Goal: Task Accomplishment & Management: Manage account settings

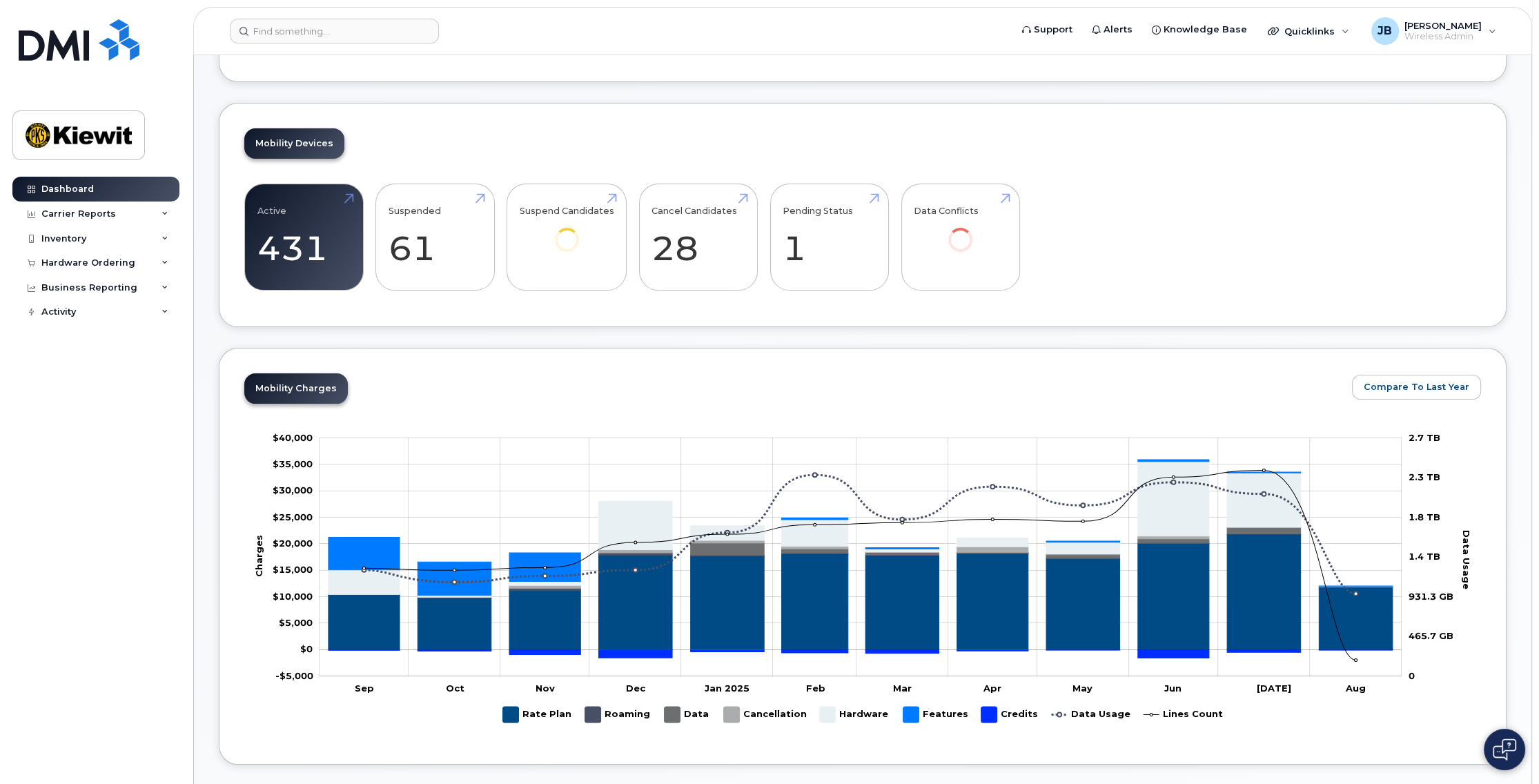
scroll to position [274, 0]
click at [562, 247] on link "Suspend Candidates 32" at bounding box center [567, 237] width 95 height 91
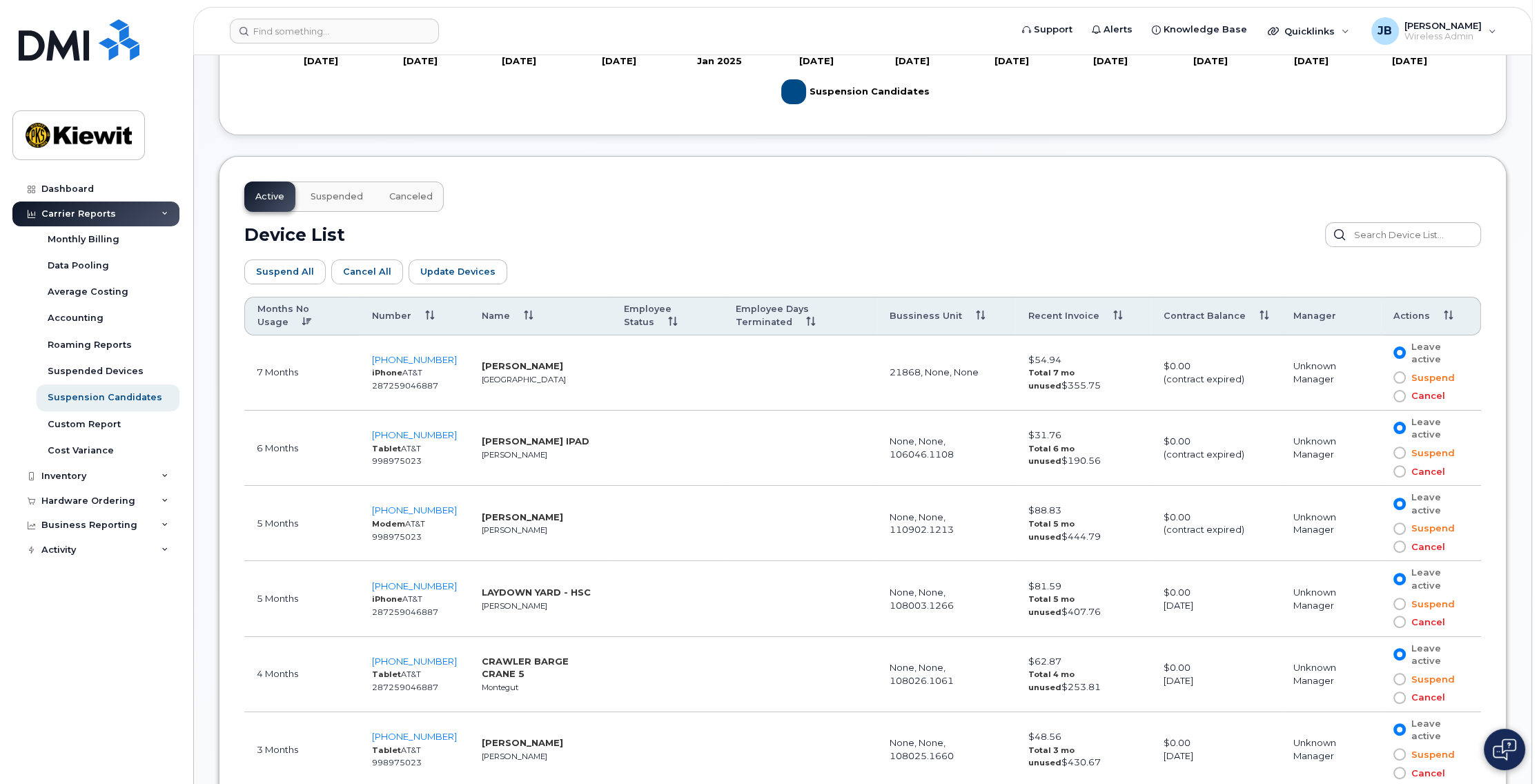
scroll to position [620, 0]
click at [931, 319] on th "Bussiness Unit" at bounding box center [946, 316] width 139 height 38
click at [1405, 234] on input "text" at bounding box center [1402, 235] width 157 height 25
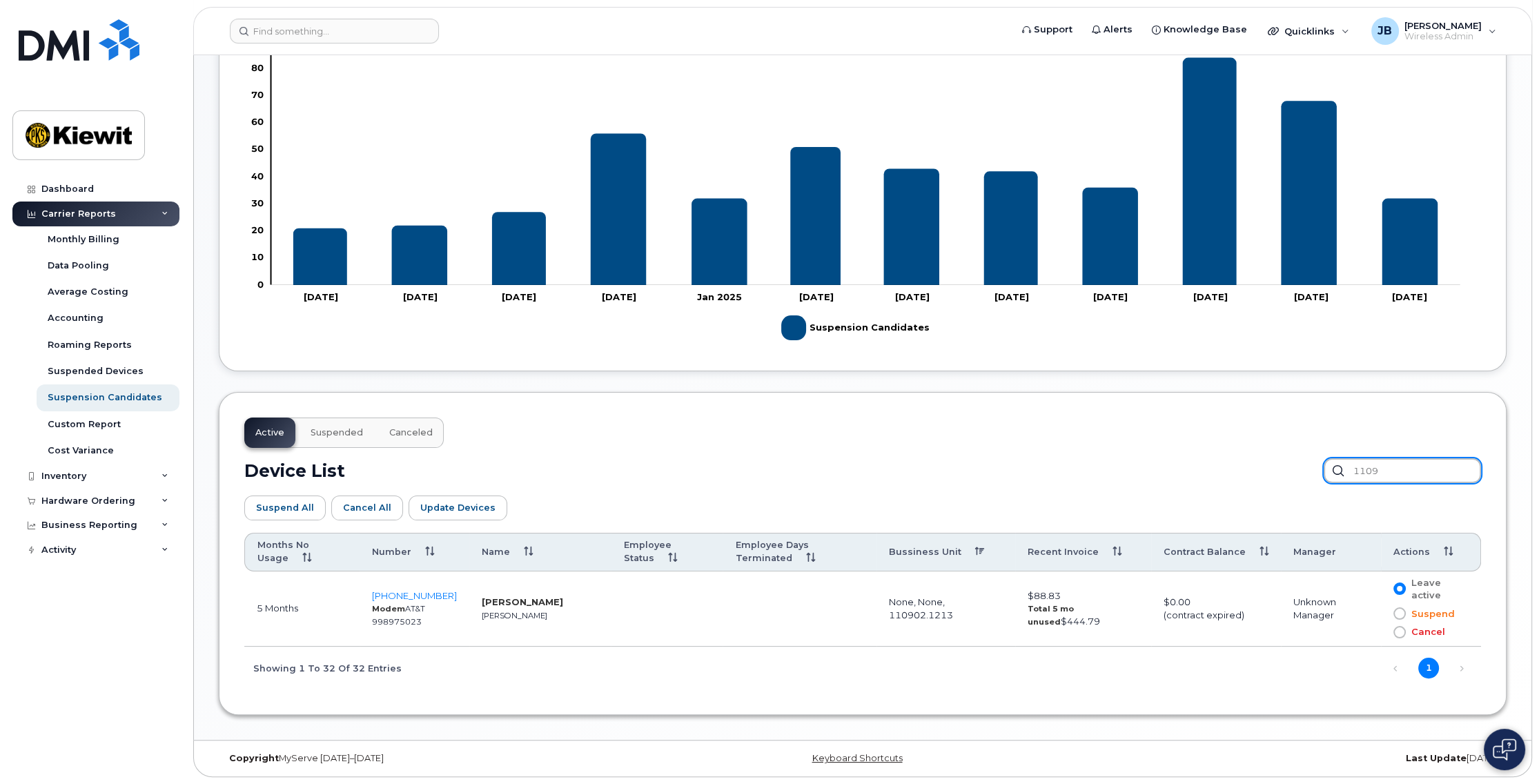
scroll to position [382, 0]
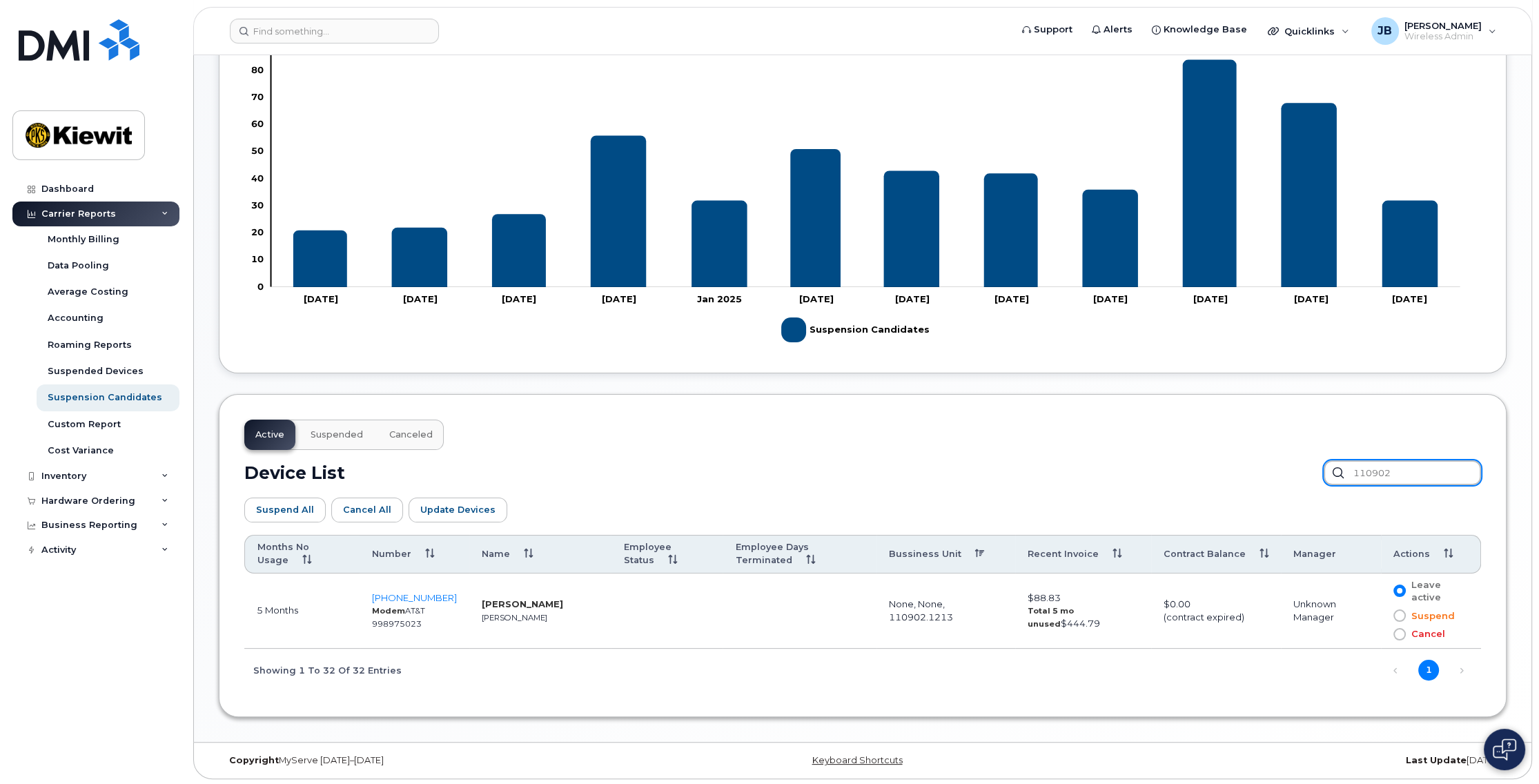
type input "110902"
drag, startPoint x: 1406, startPoint y: 469, endPoint x: 1326, endPoint y: 469, distance: 80.0
click at [1328, 469] on div "Device List 110902" at bounding box center [863, 473] width 1237 height 25
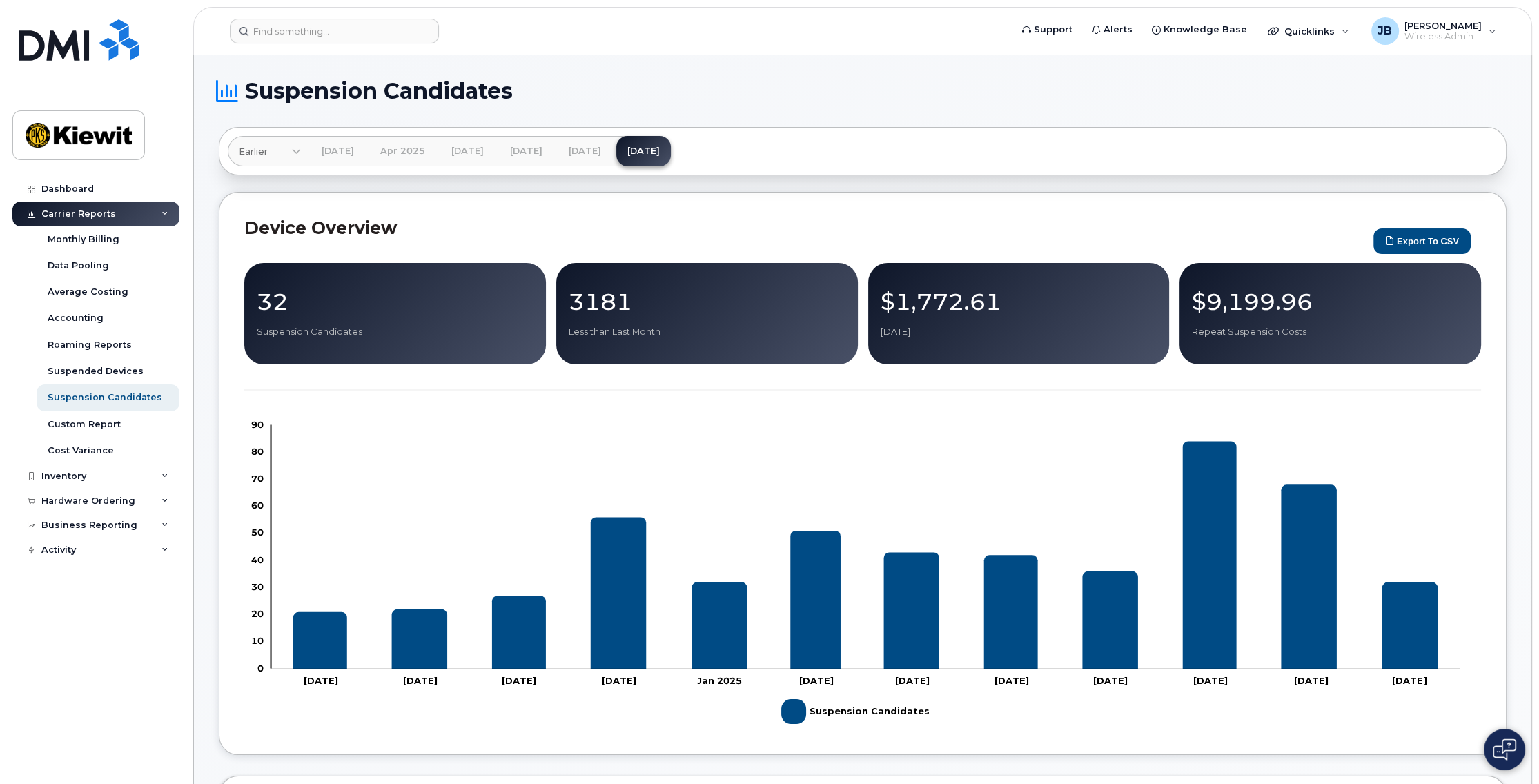
scroll to position [0, 0]
click at [71, 191] on div "Dashboard" at bounding box center [67, 189] width 52 height 11
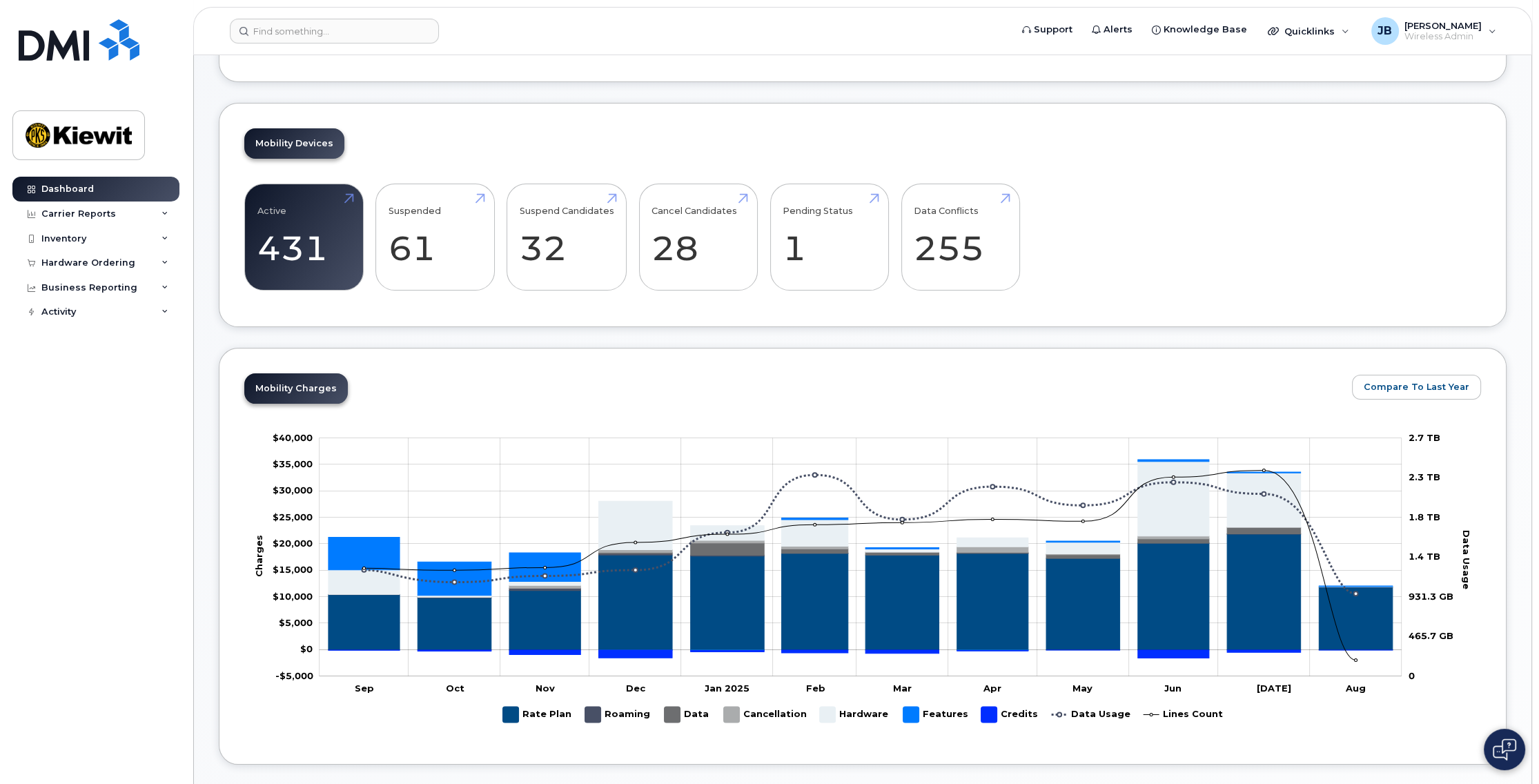
scroll to position [275, 0]
click at [304, 238] on link "Active 431" at bounding box center [304, 236] width 93 height 91
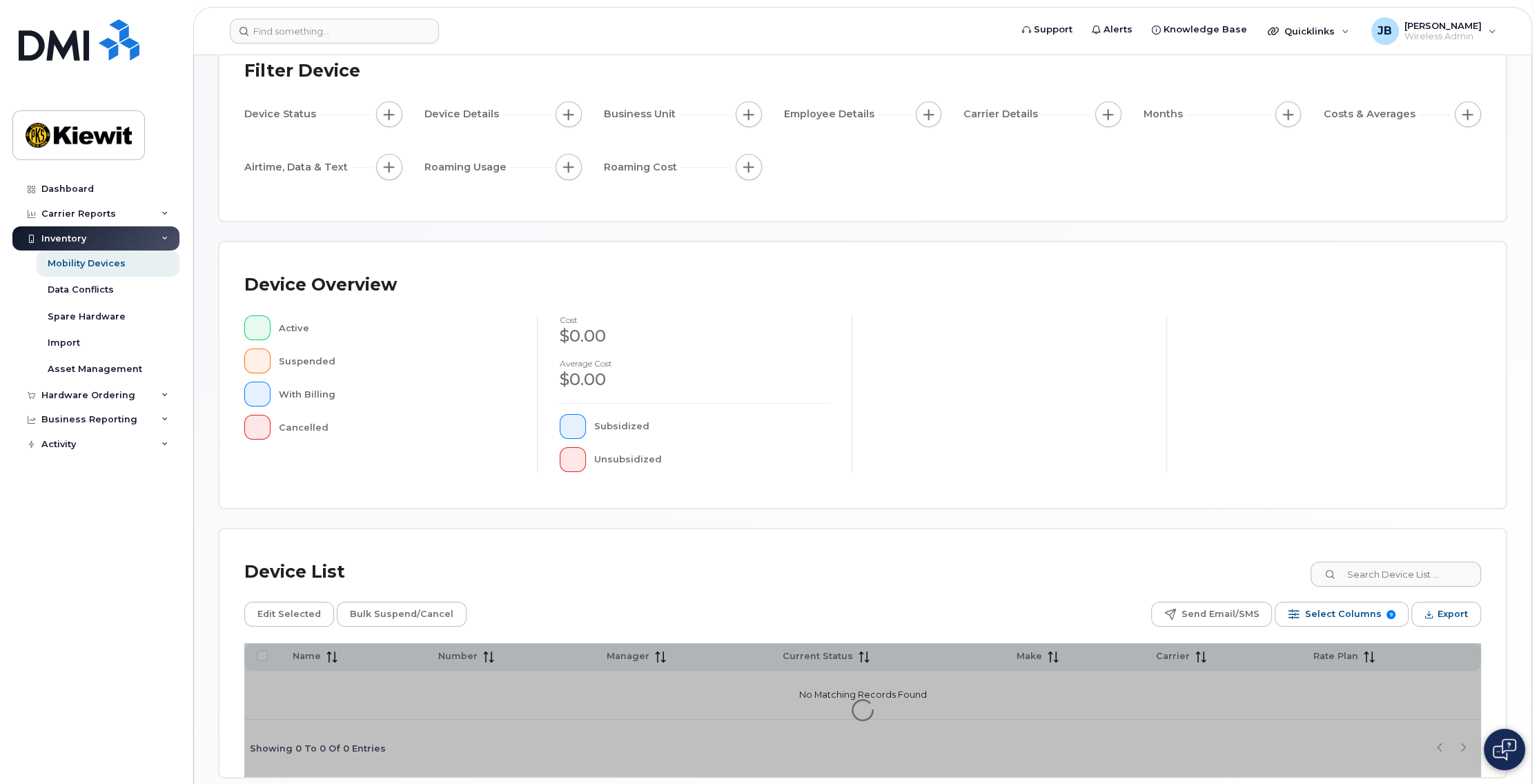
scroll to position [163, 0]
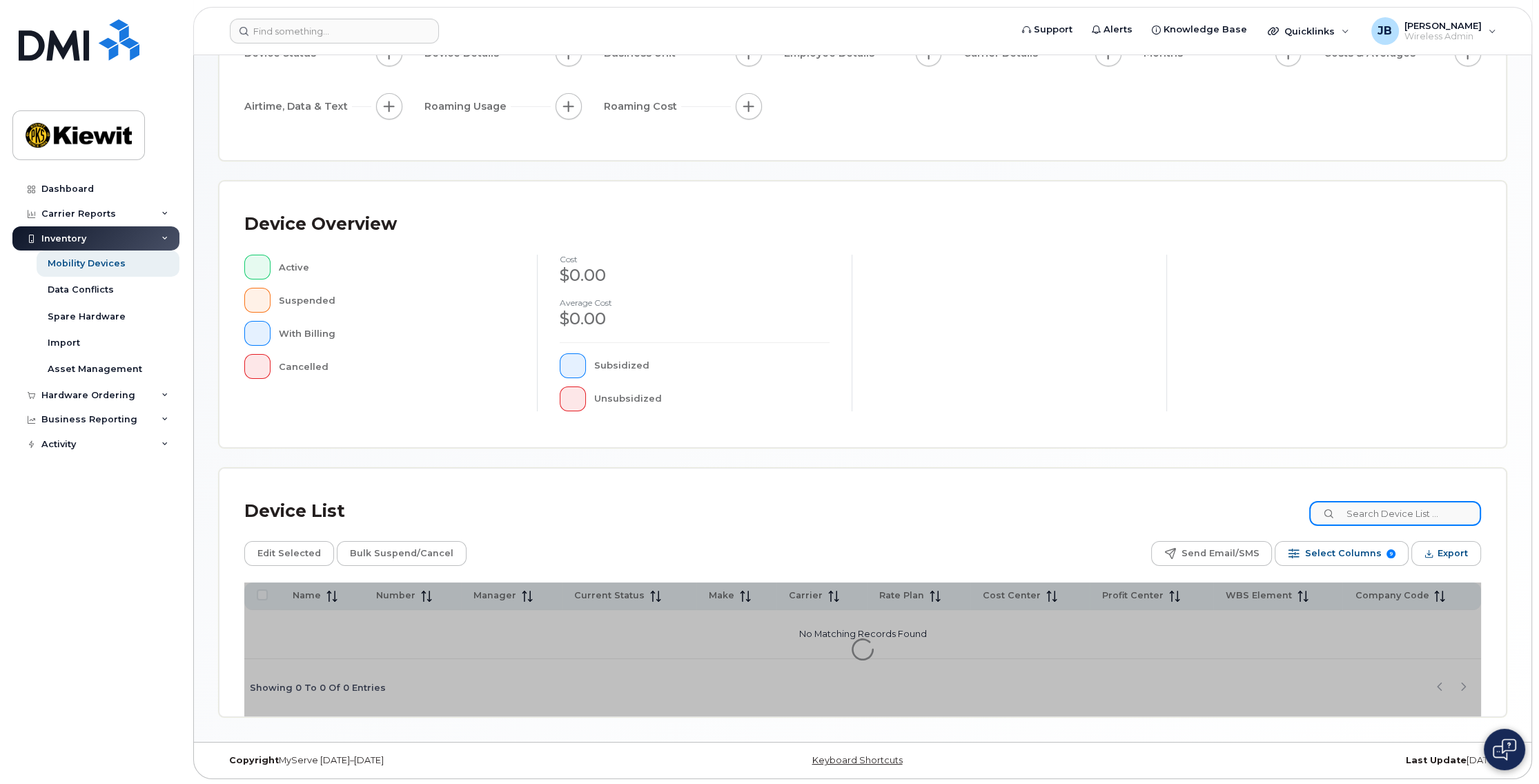
click at [1388, 511] on input at bounding box center [1395, 514] width 171 height 25
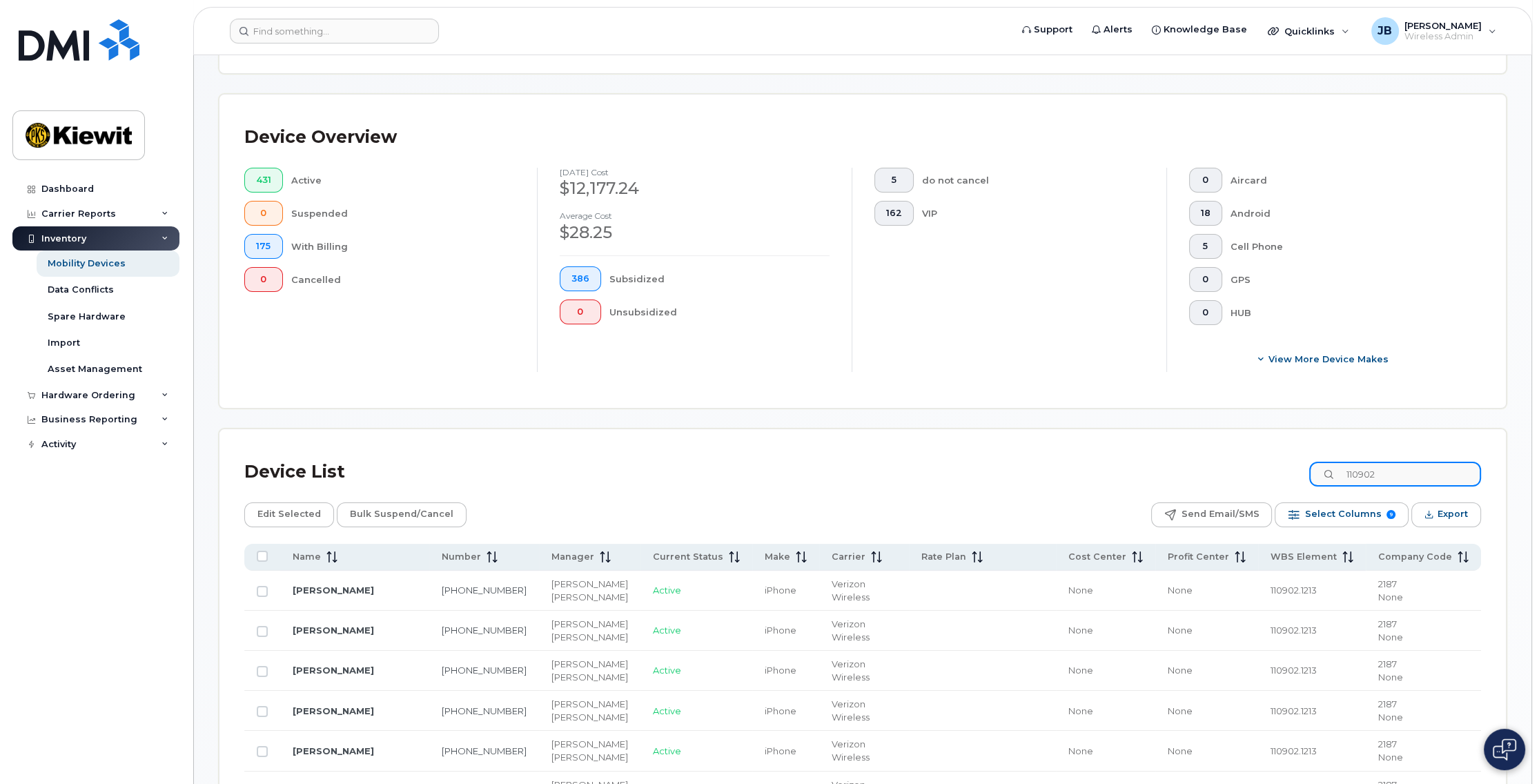
scroll to position [275, 0]
drag, startPoint x: 1365, startPoint y: 474, endPoint x: 1291, endPoint y: 470, distance: 74.1
click at [1298, 471] on div "Device List 110902" at bounding box center [863, 471] width 1237 height 36
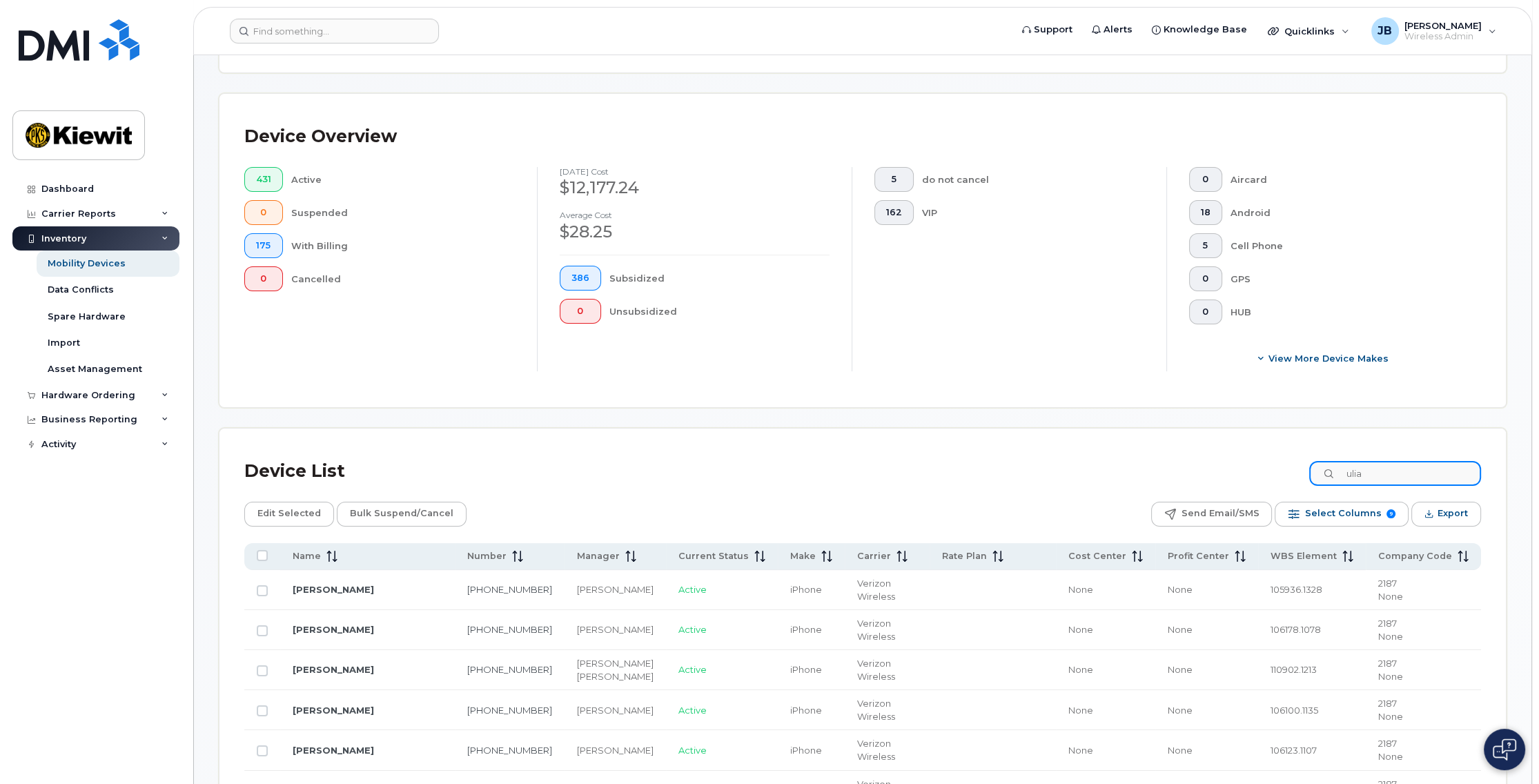
scroll to position [226, 0]
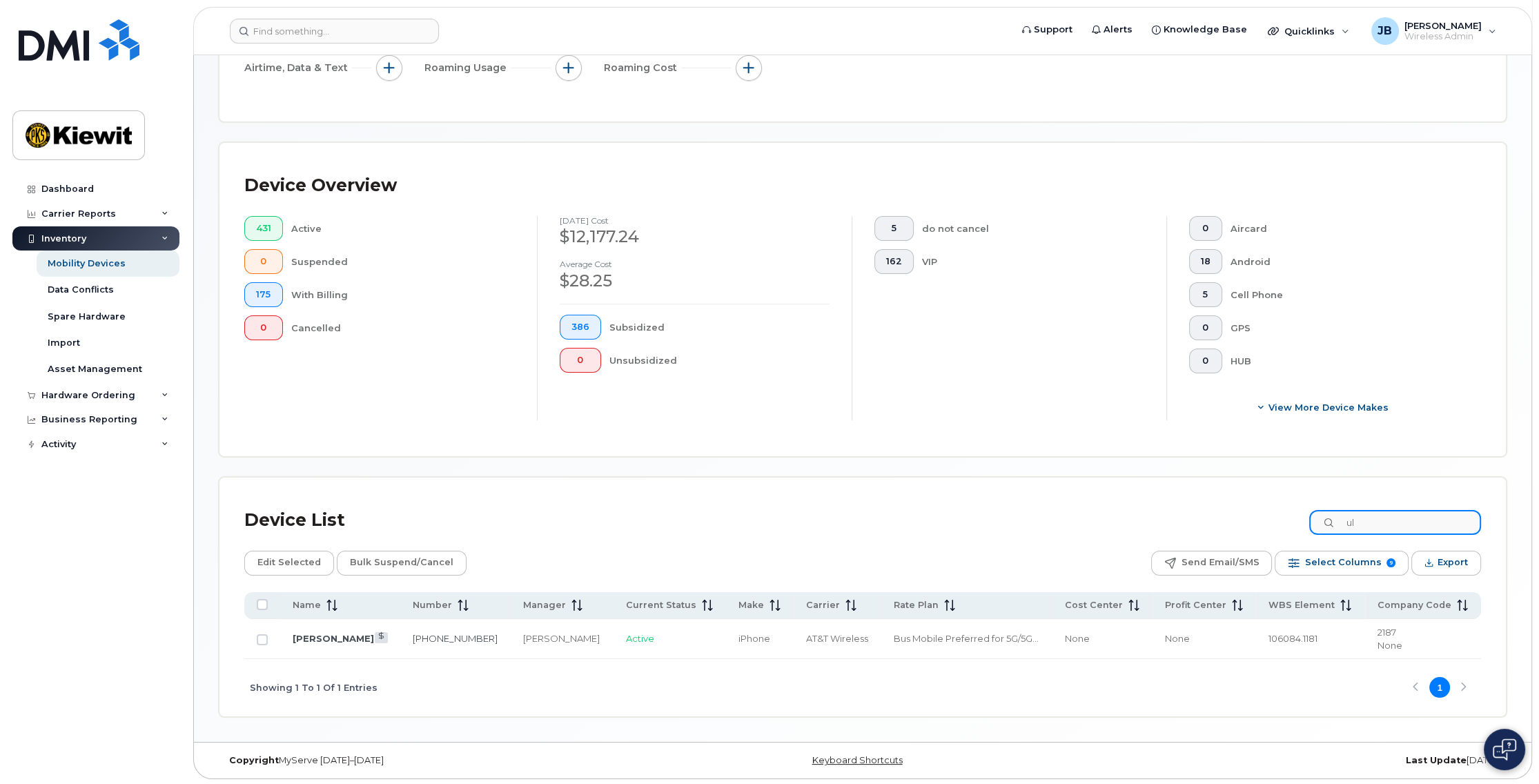
type input "u"
type input "j"
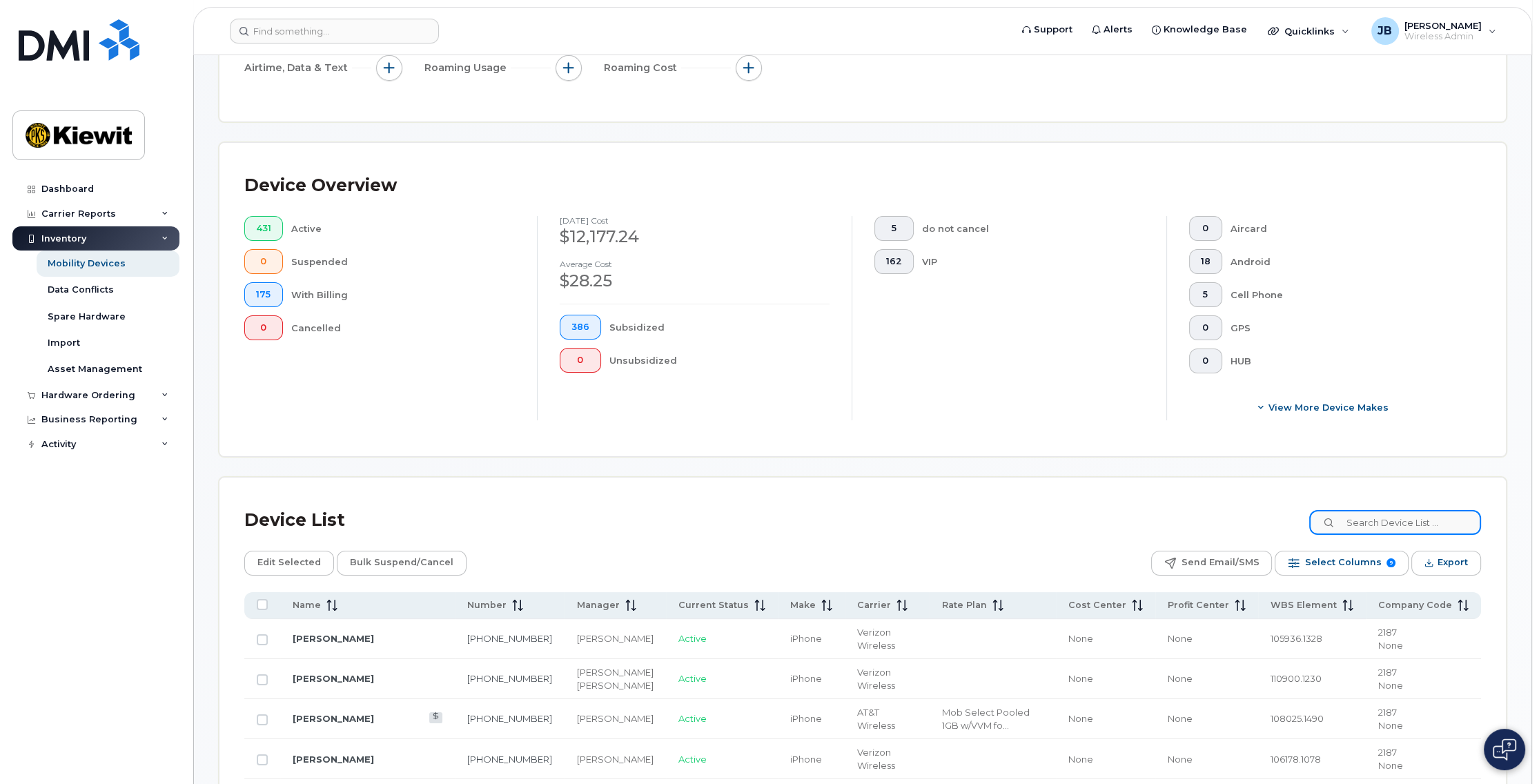
scroll to position [275, 0]
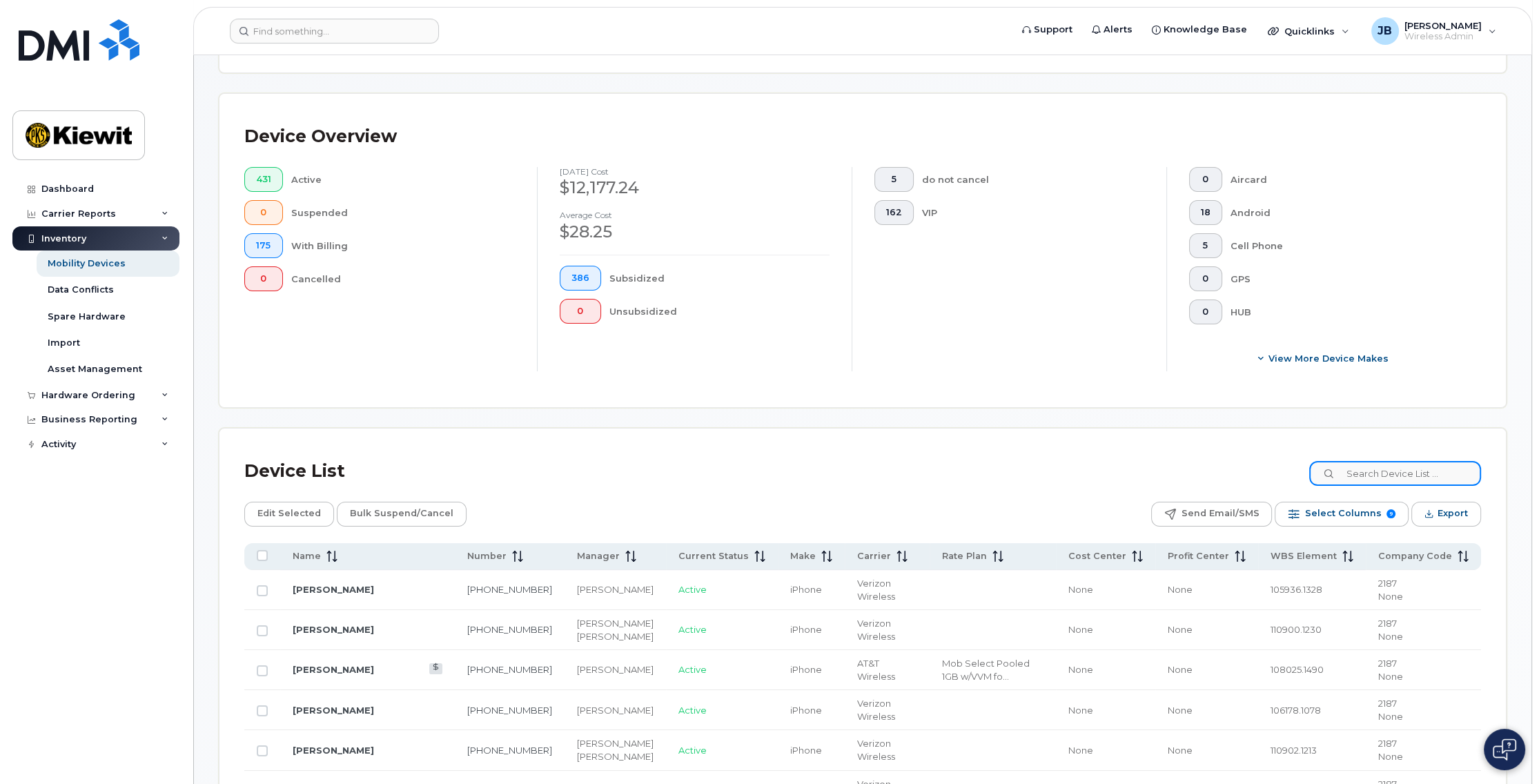
click at [1361, 471] on input at bounding box center [1395, 474] width 171 height 25
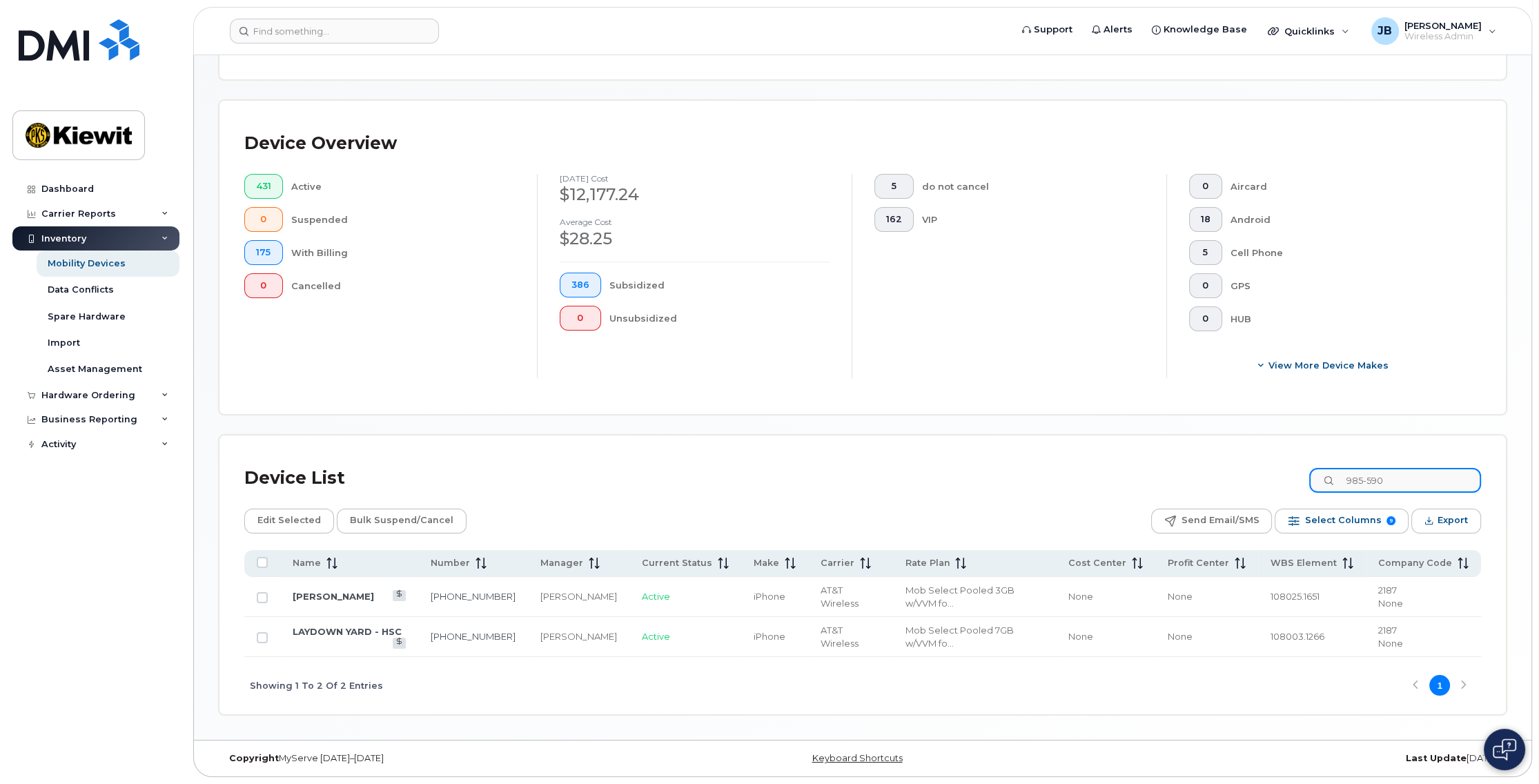
scroll to position [265, 0]
type input "985-590"
drag, startPoint x: 1403, startPoint y: 479, endPoint x: 1276, endPoint y: 481, distance: 127.0
click at [1276, 481] on div "Device List 985-590" at bounding box center [863, 480] width 1237 height 36
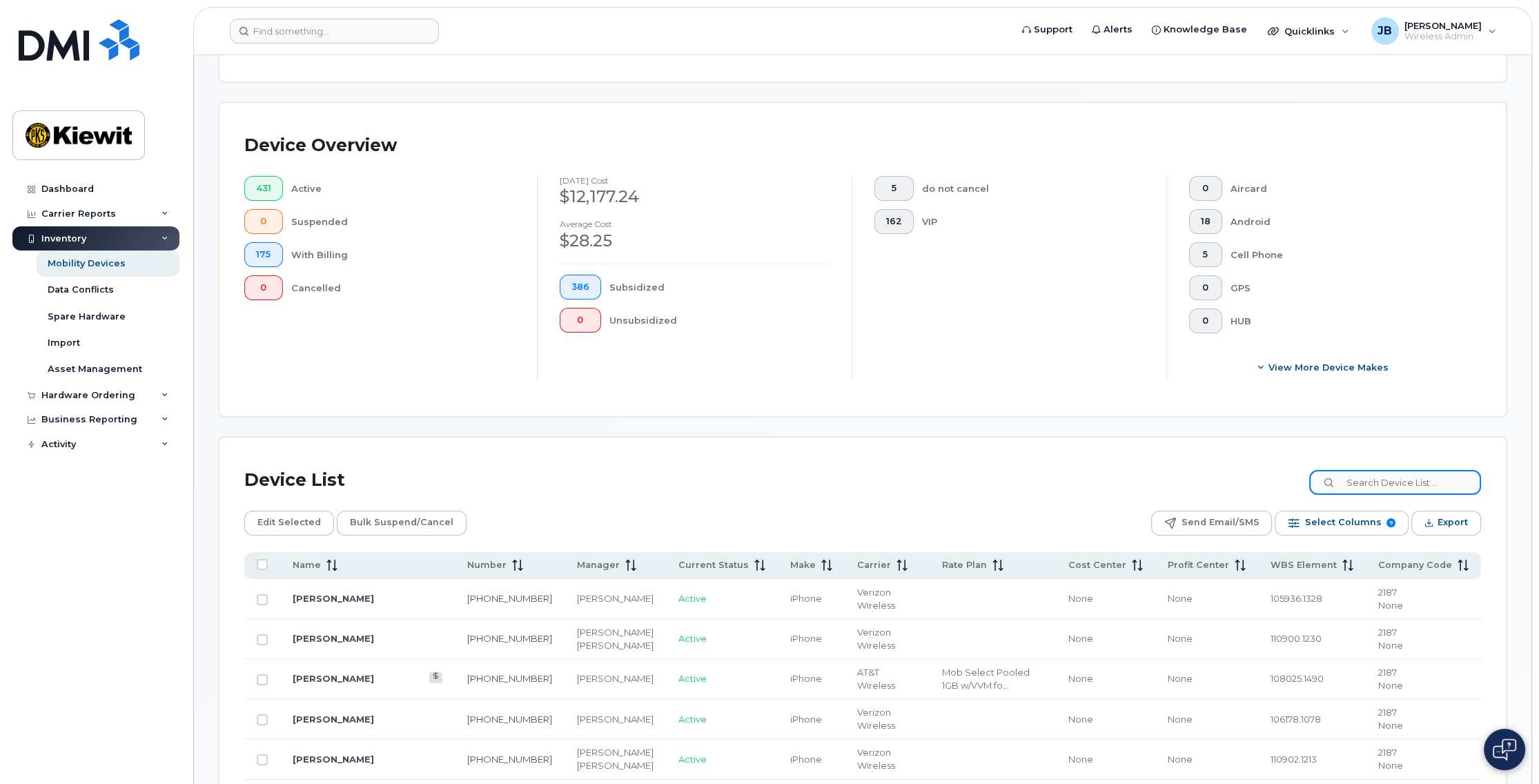
scroll to position [275, 0]
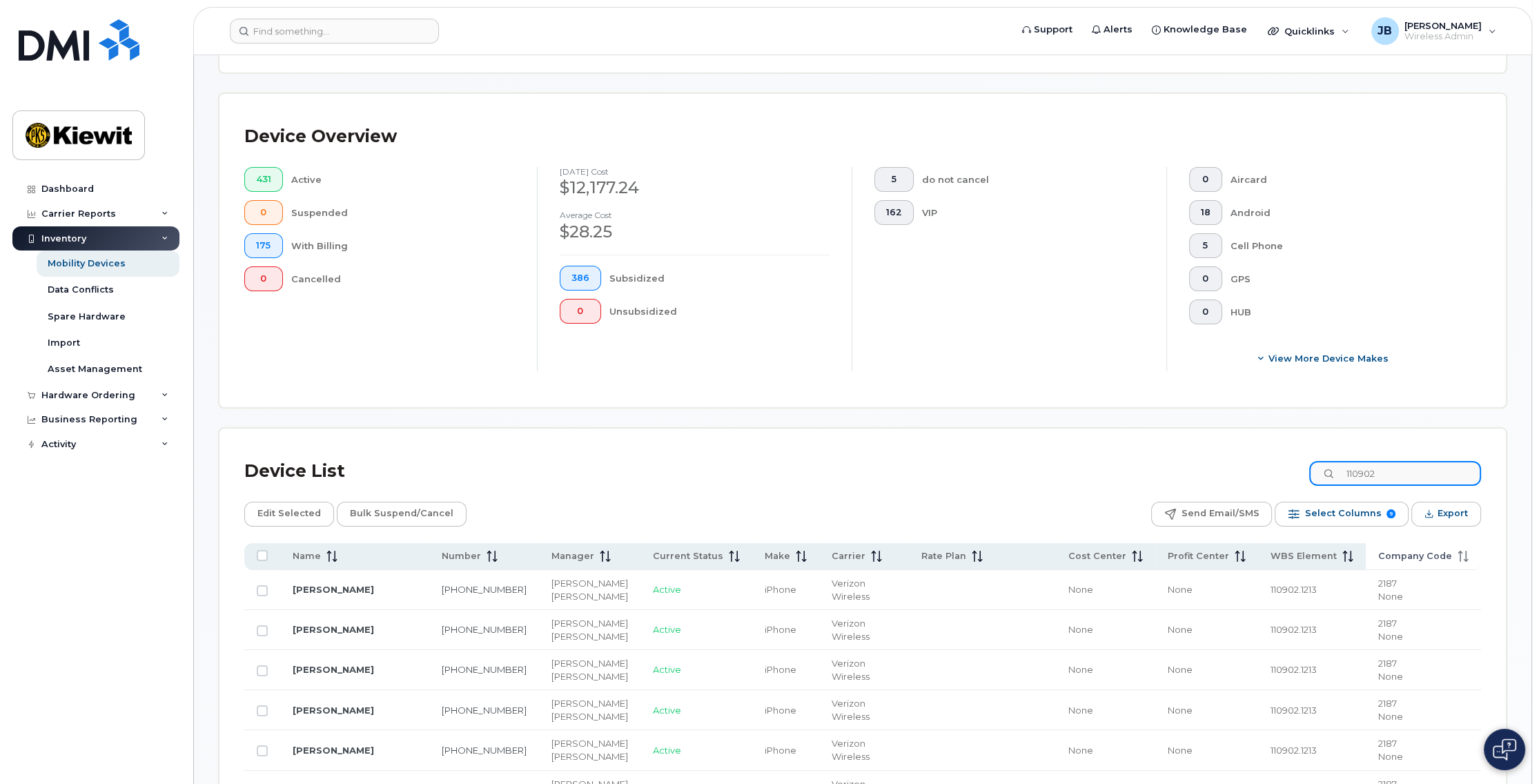
type input "110902"
click at [1426, 555] on span "Company Code" at bounding box center [1415, 556] width 74 height 12
click at [1466, 555] on icon at bounding box center [1462, 556] width 11 height 11
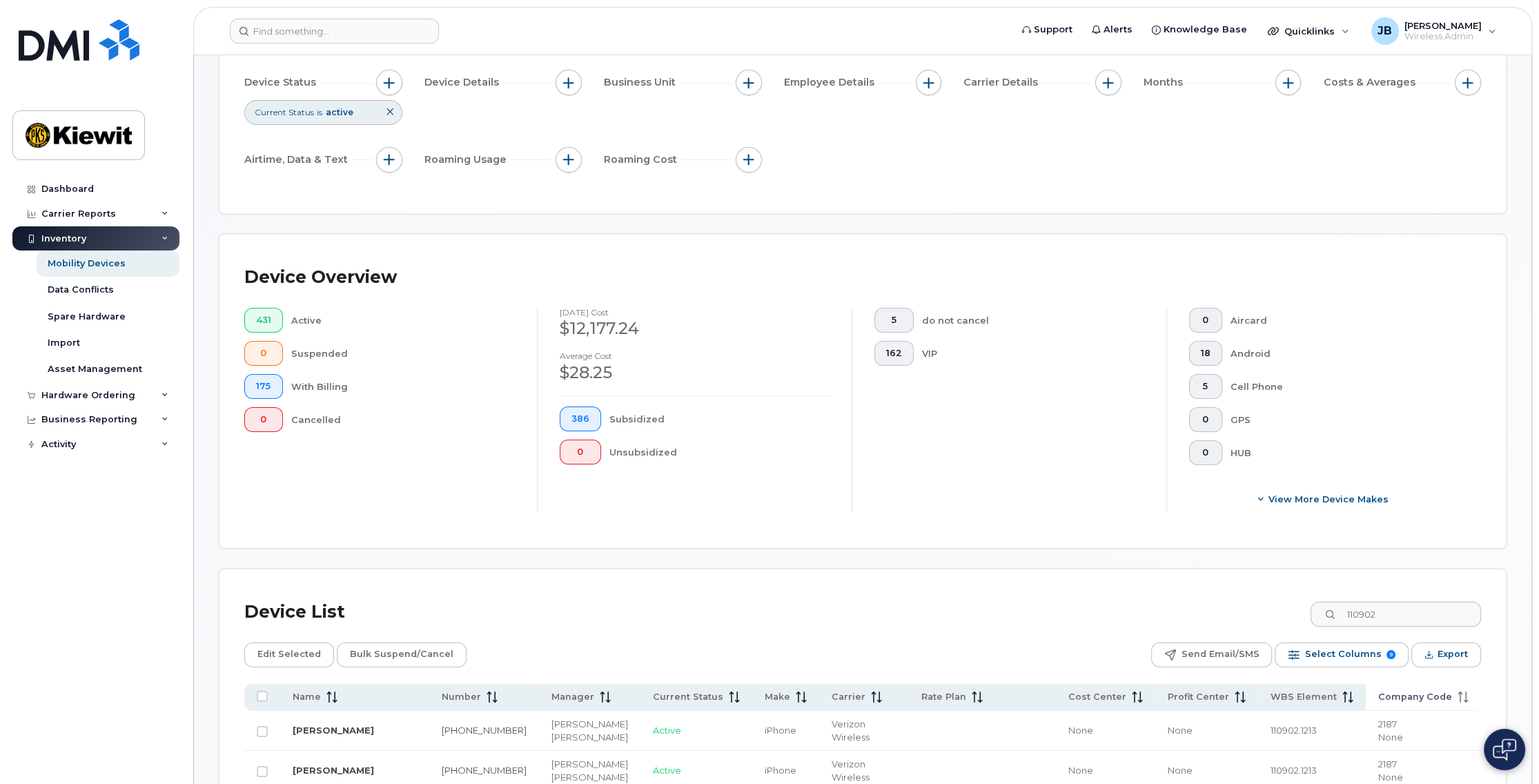
scroll to position [0, 0]
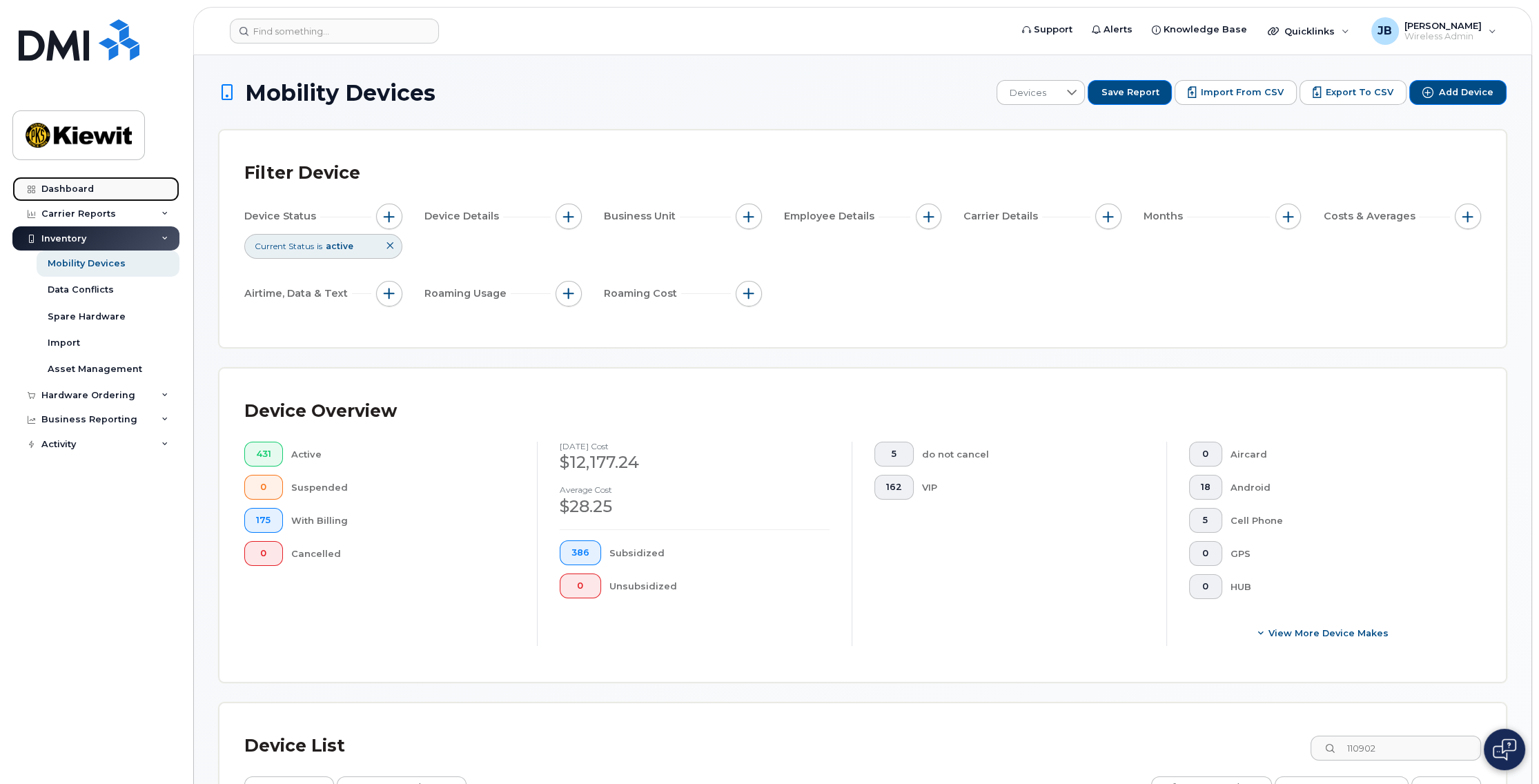
click at [57, 186] on div "Dashboard" at bounding box center [67, 189] width 52 height 11
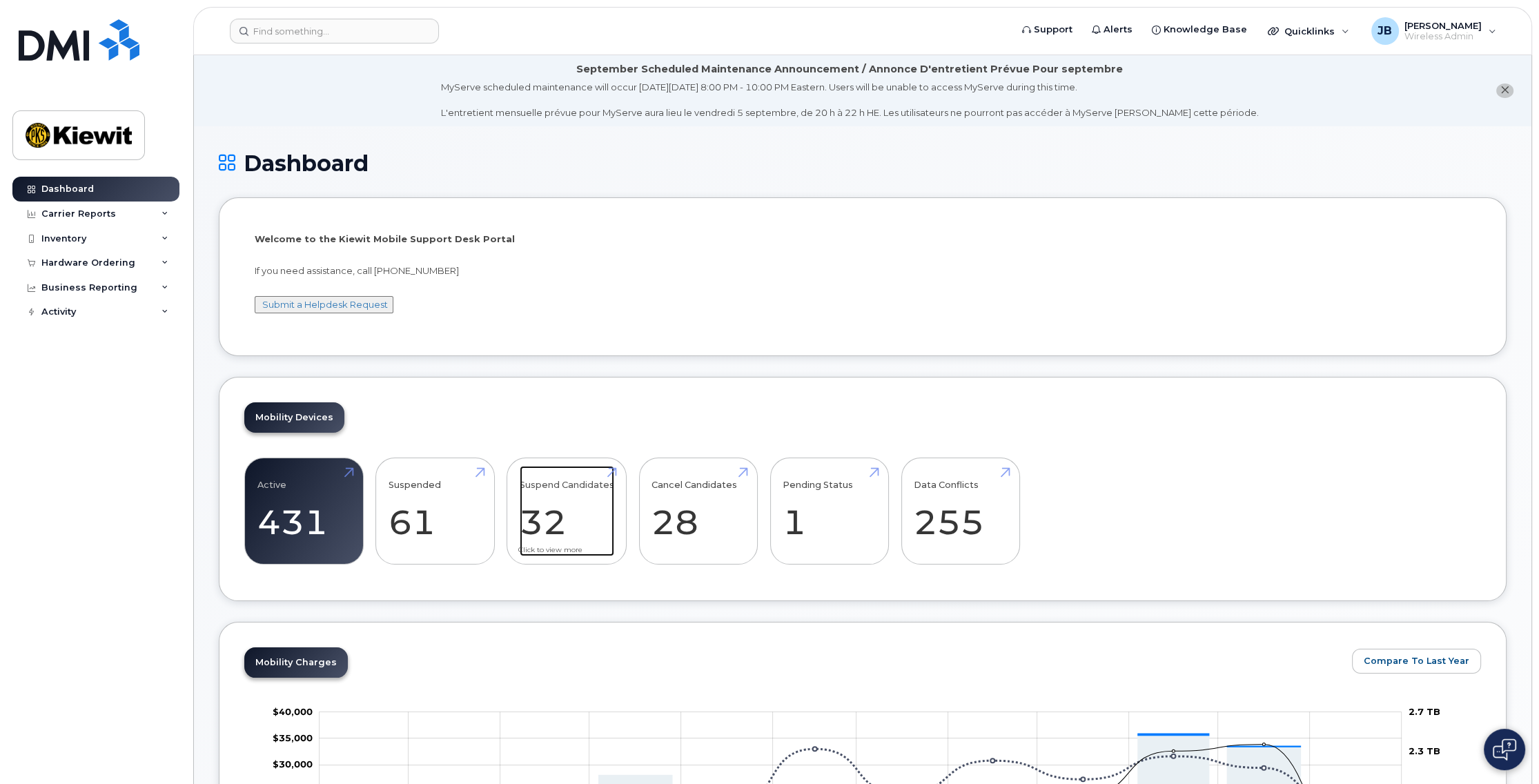
click at [544, 514] on link "Suspend Candidates 32" at bounding box center [567, 511] width 95 height 91
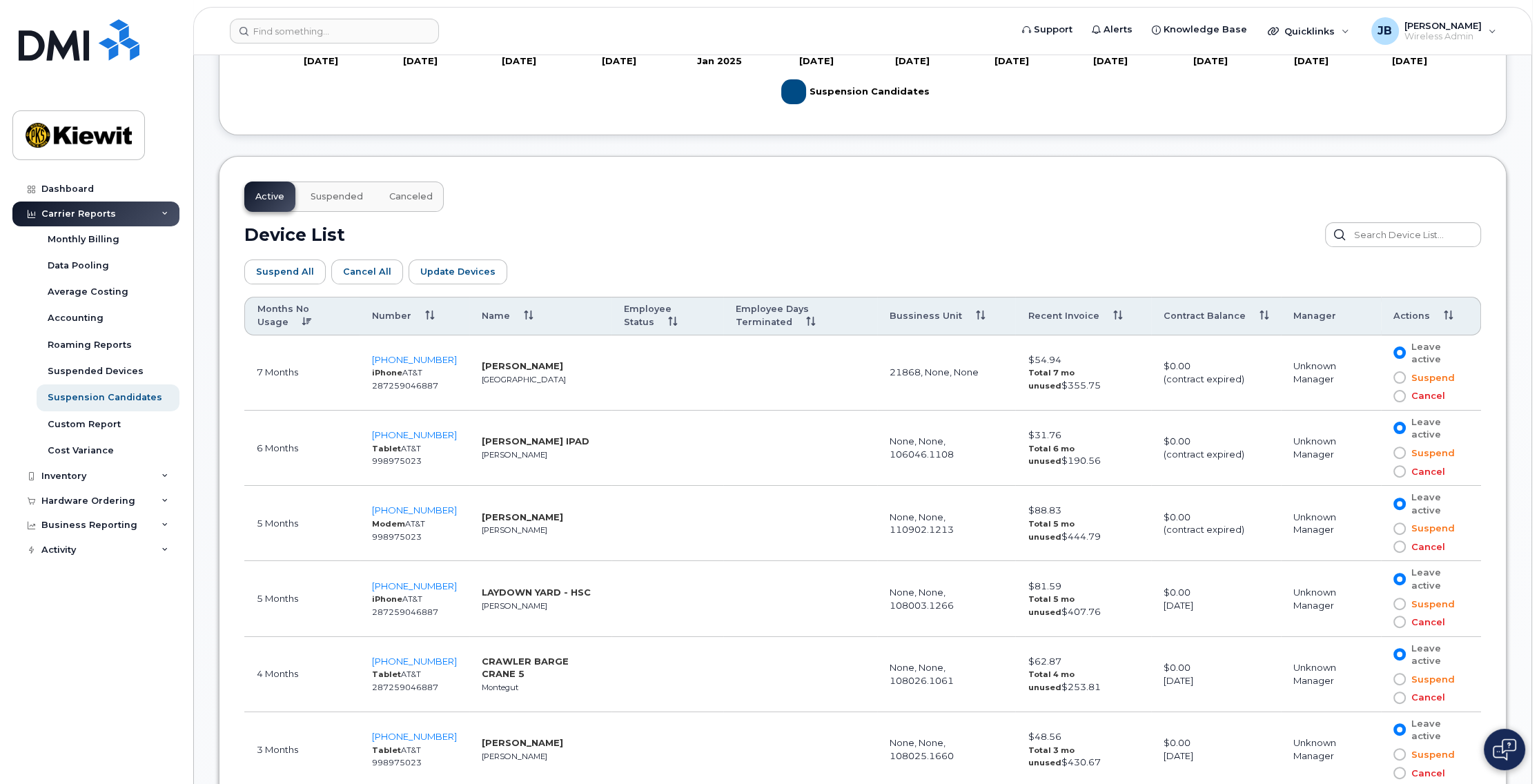
scroll to position [620, 0]
click at [1400, 394] on span at bounding box center [1399, 395] width 12 height 12
click at [1380, 396] on input "Cancel" at bounding box center [1380, 396] width 0 height 0
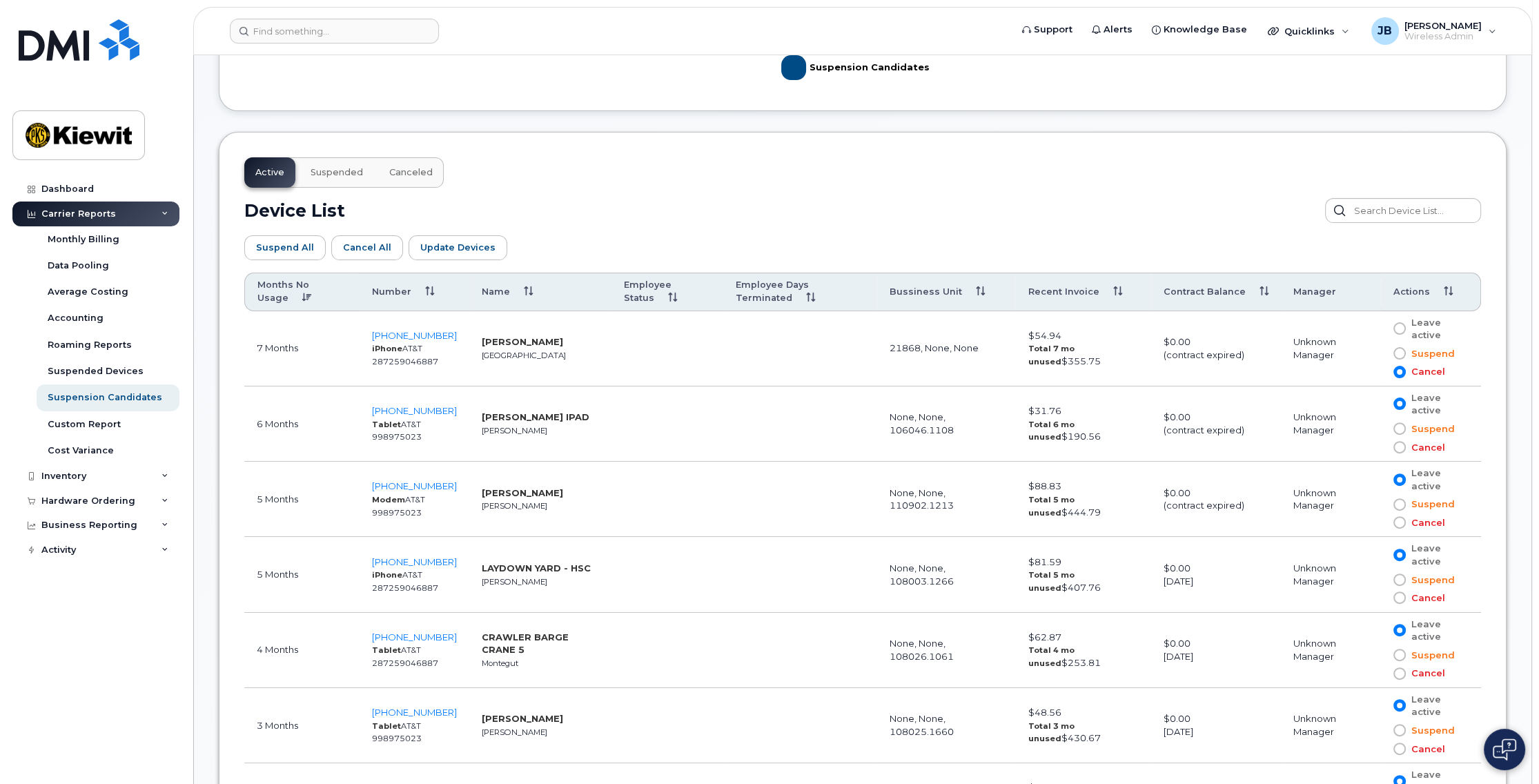
scroll to position [644, 0]
click at [80, 191] on div "Dashboard" at bounding box center [67, 189] width 52 height 11
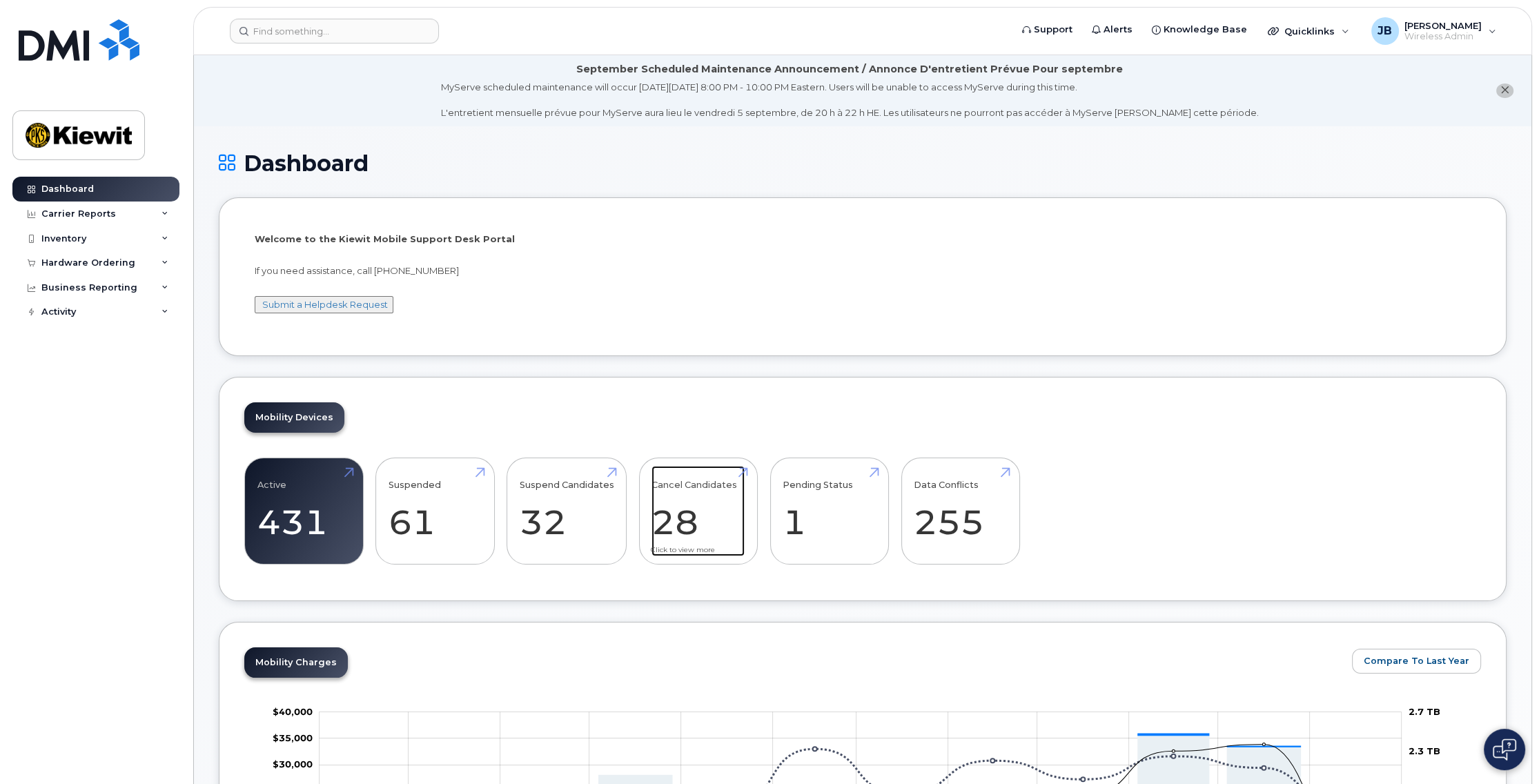
click at [701, 512] on link "Cancel Candidates 28" at bounding box center [698, 511] width 93 height 91
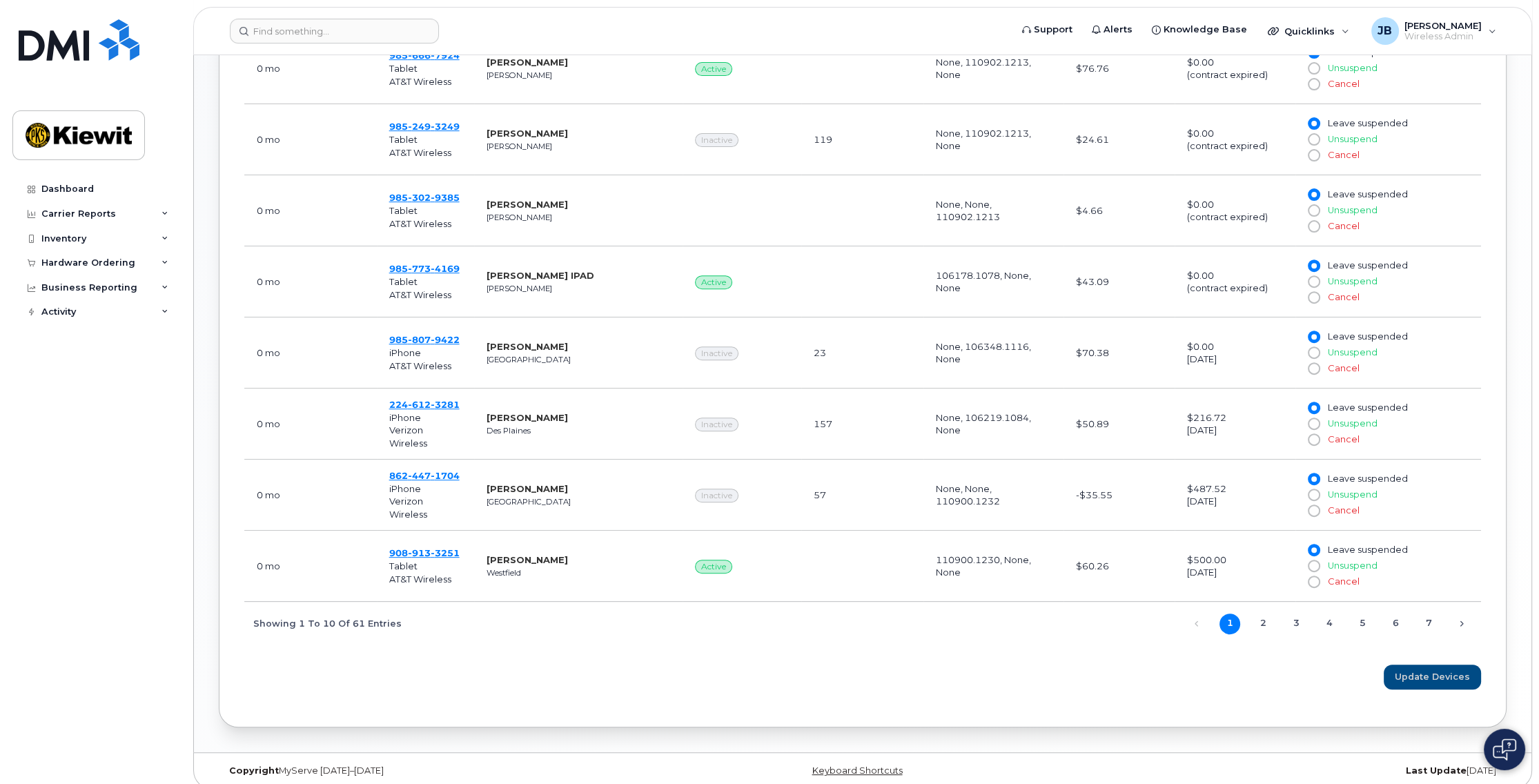
scroll to position [828, 0]
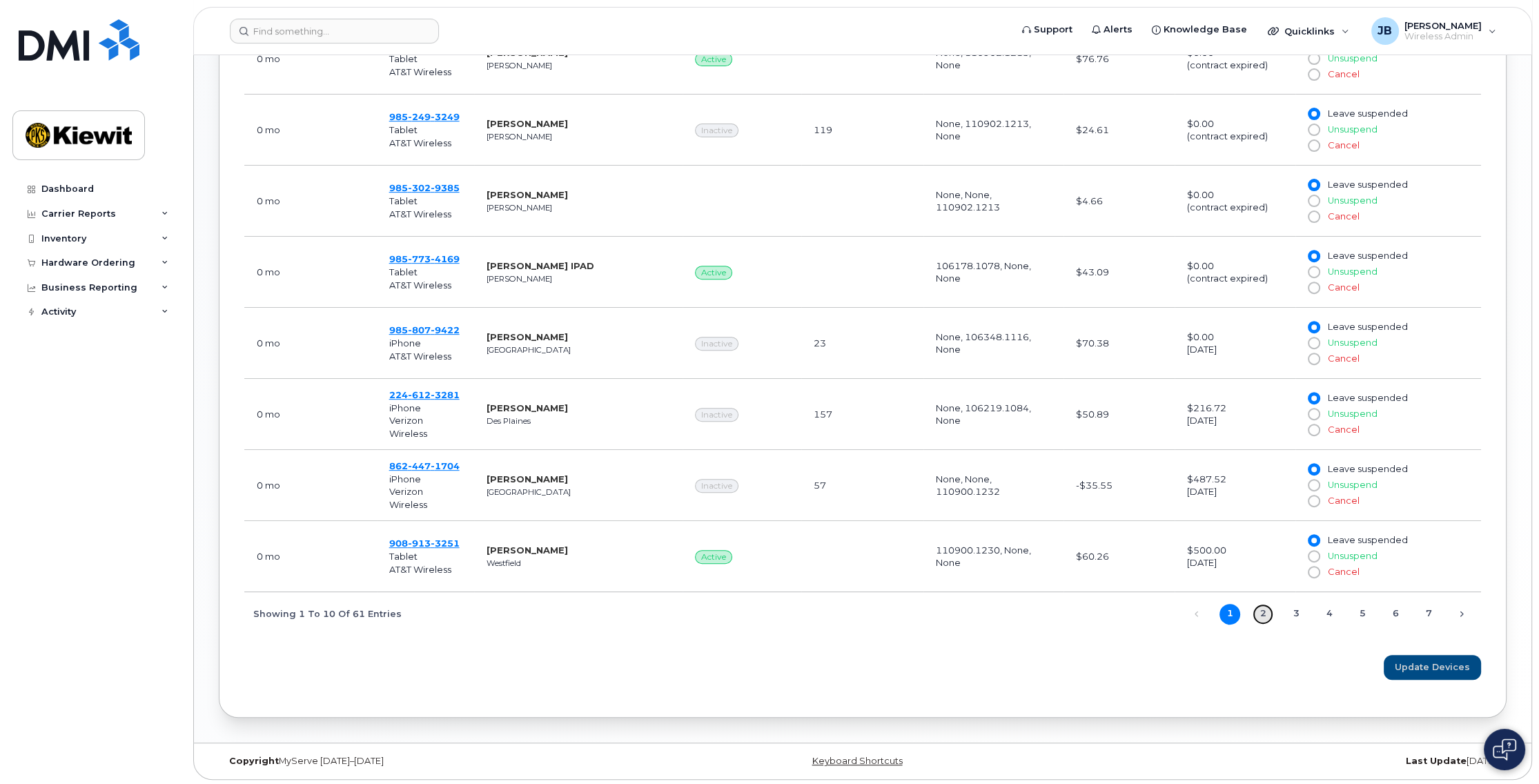
click at [1263, 613] on link "2" at bounding box center [1263, 614] width 21 height 21
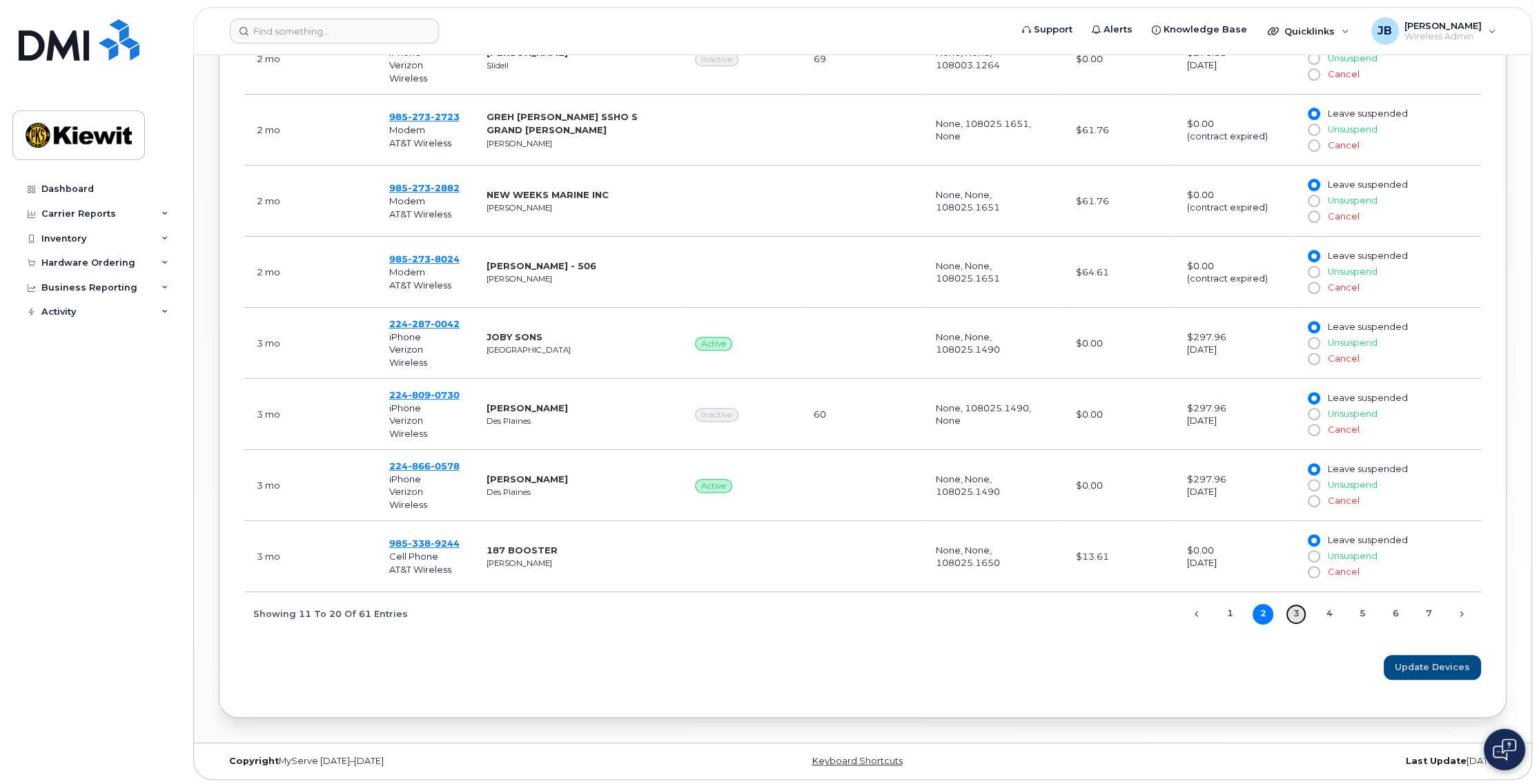
click at [1295, 612] on link "3" at bounding box center [1296, 614] width 21 height 21
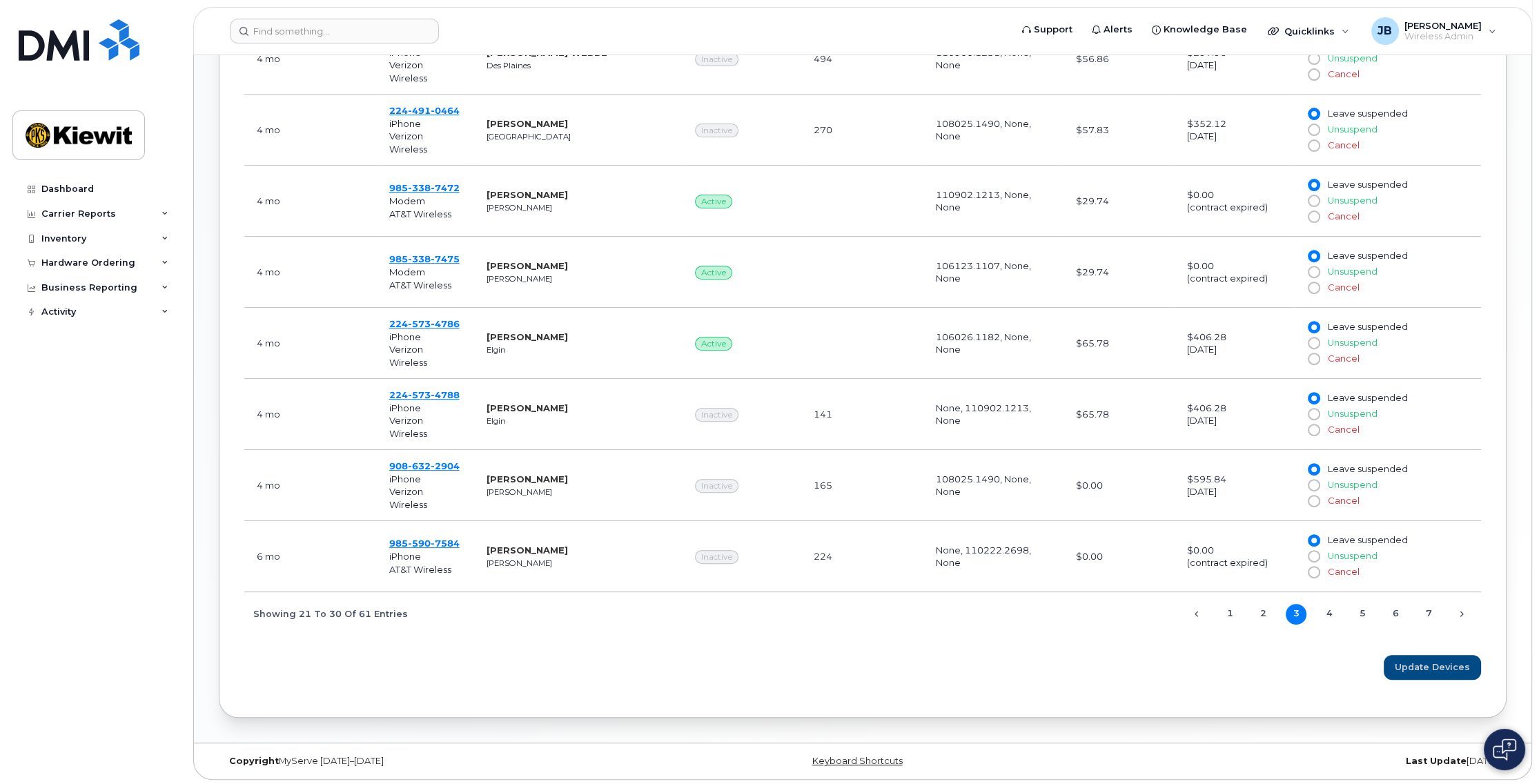
click at [1315, 570] on input "Cancel" at bounding box center [1313, 572] width 11 height 11
radio input "true"
click at [1423, 664] on span "Update Devices" at bounding box center [1432, 667] width 75 height 13
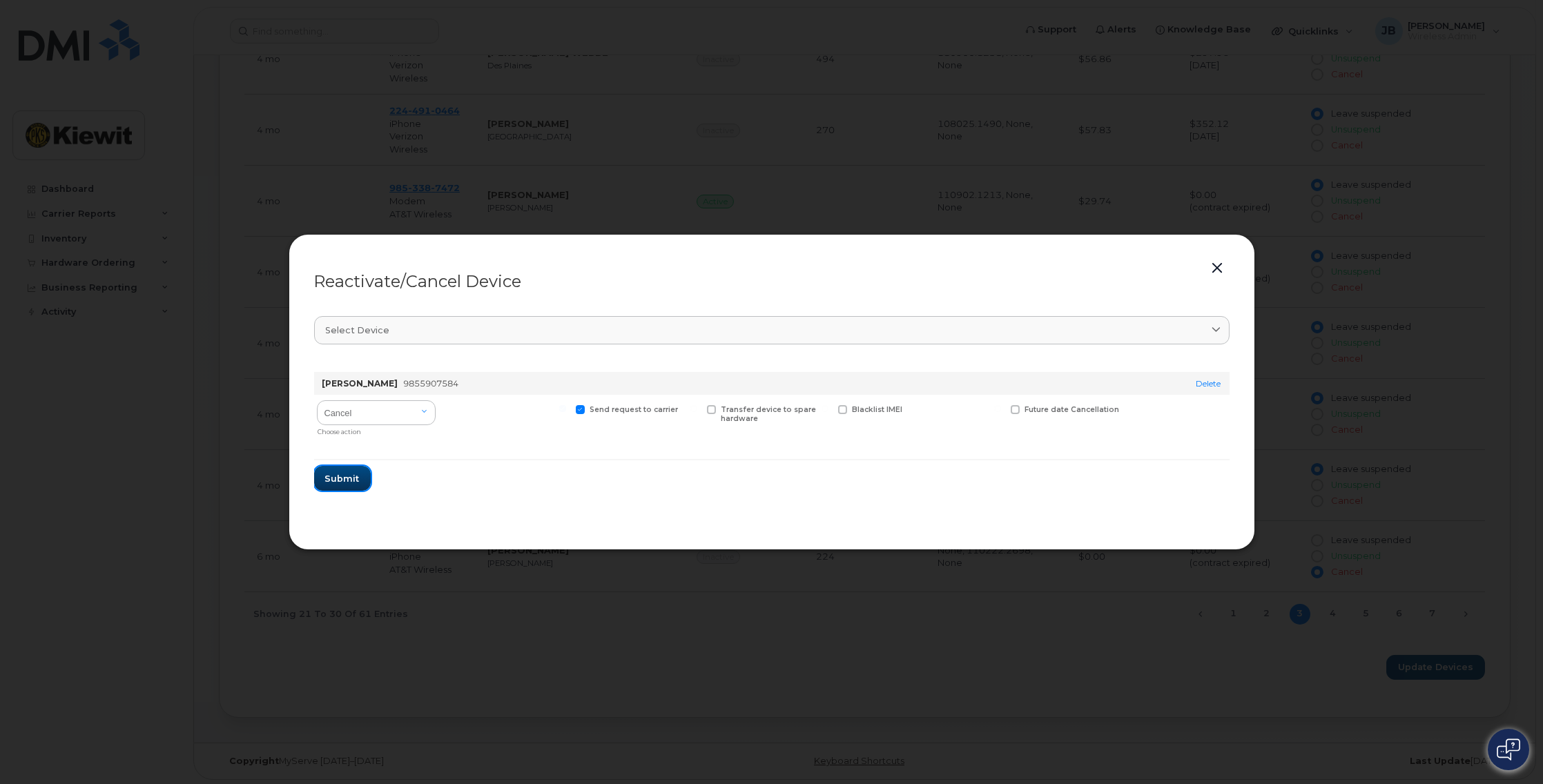
click at [347, 475] on span "Submit" at bounding box center [342, 479] width 34 height 13
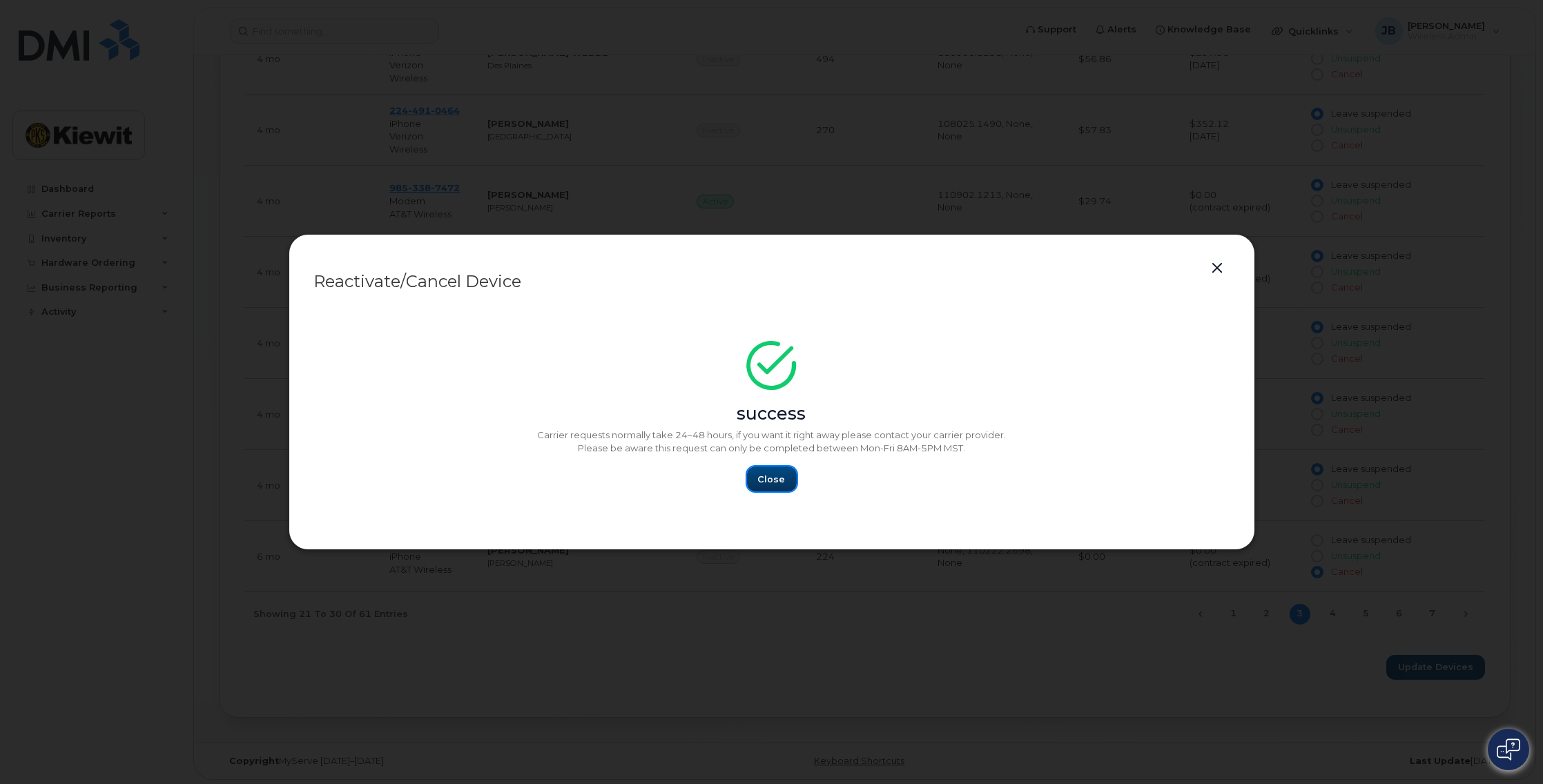
click at [773, 480] on span "Close" at bounding box center [771, 479] width 27 height 13
click at [1217, 269] on button "button" at bounding box center [1217, 268] width 21 height 19
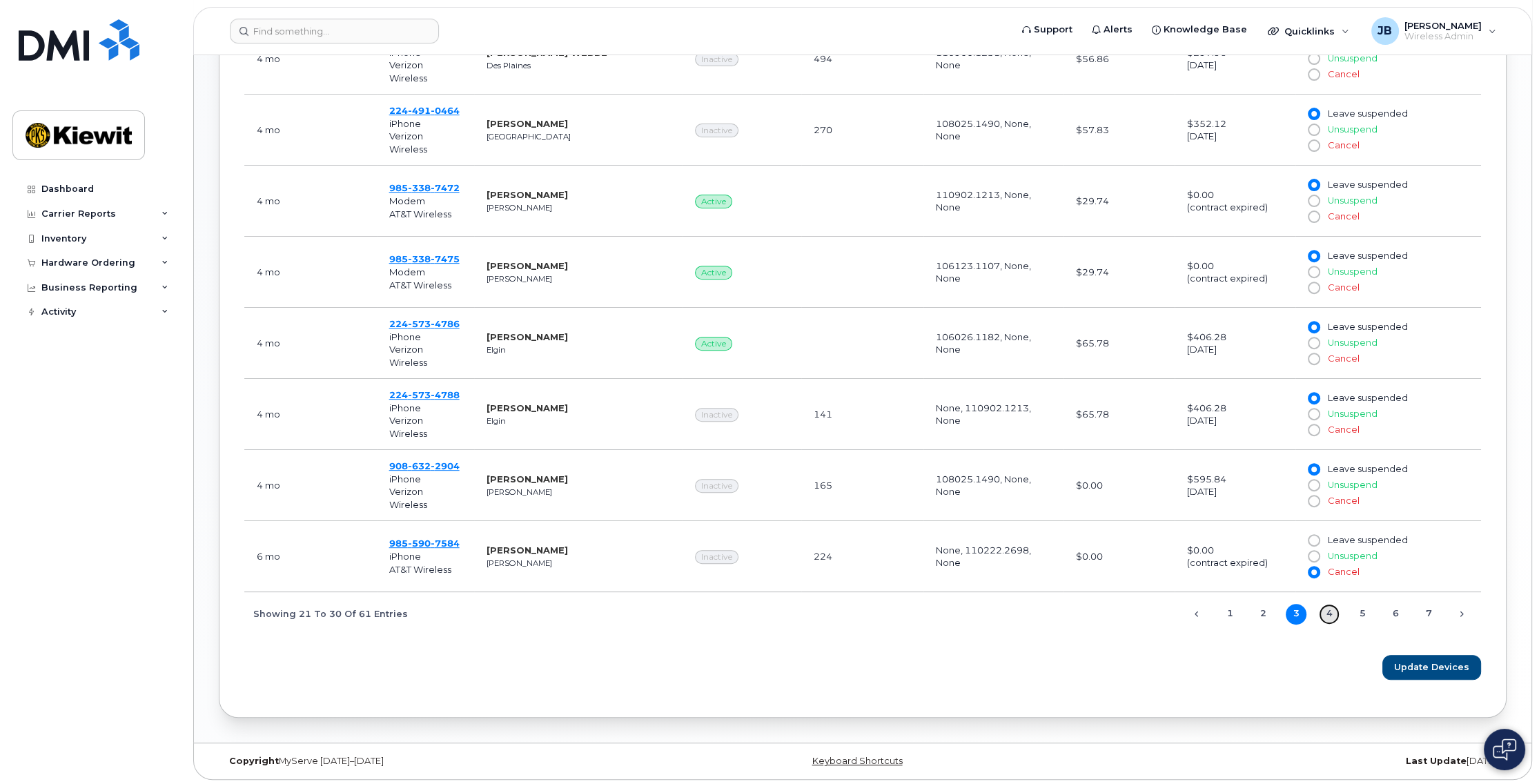
click at [1328, 608] on link "4" at bounding box center [1329, 614] width 21 height 21
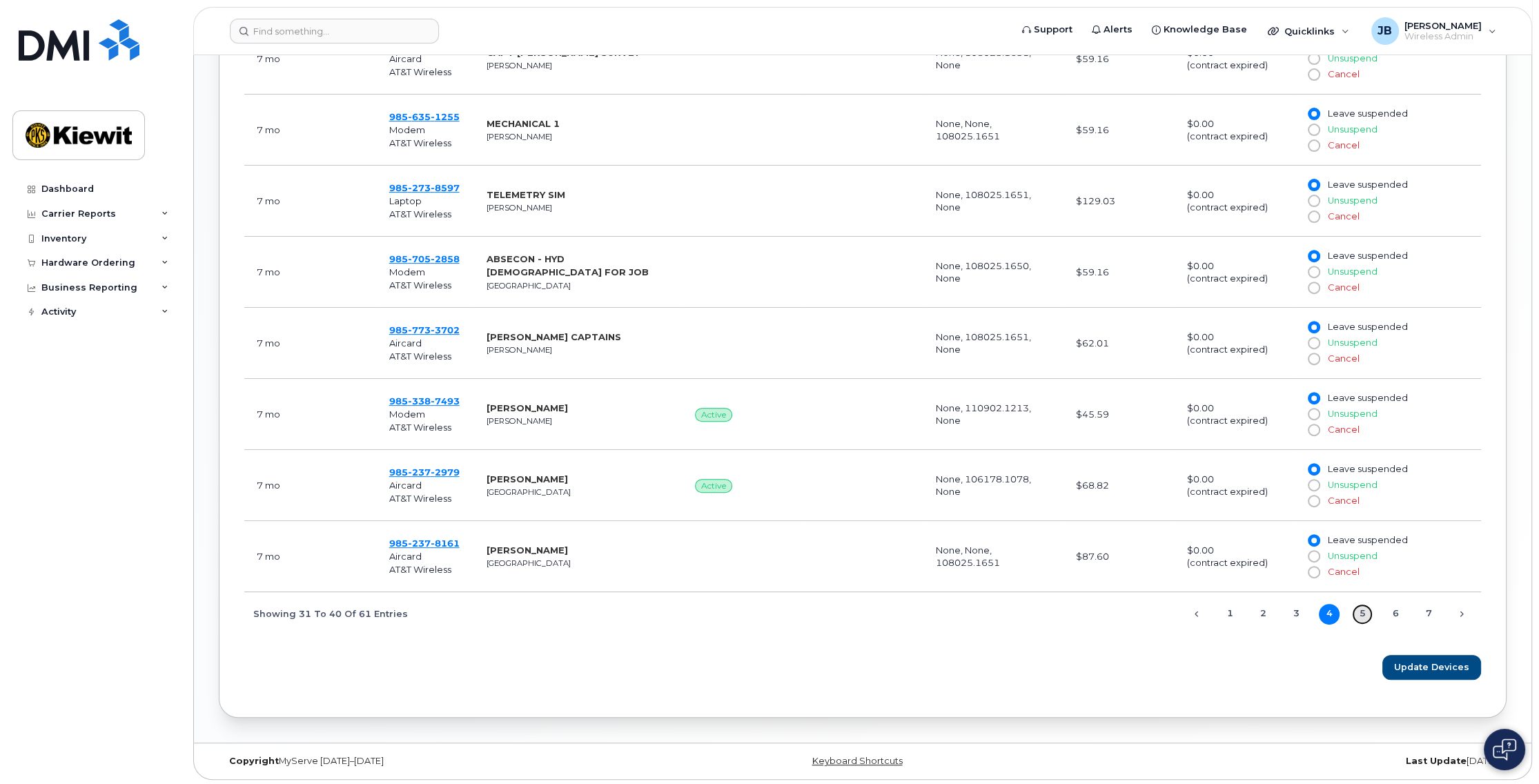
click at [1360, 608] on link "5" at bounding box center [1362, 614] width 21 height 21
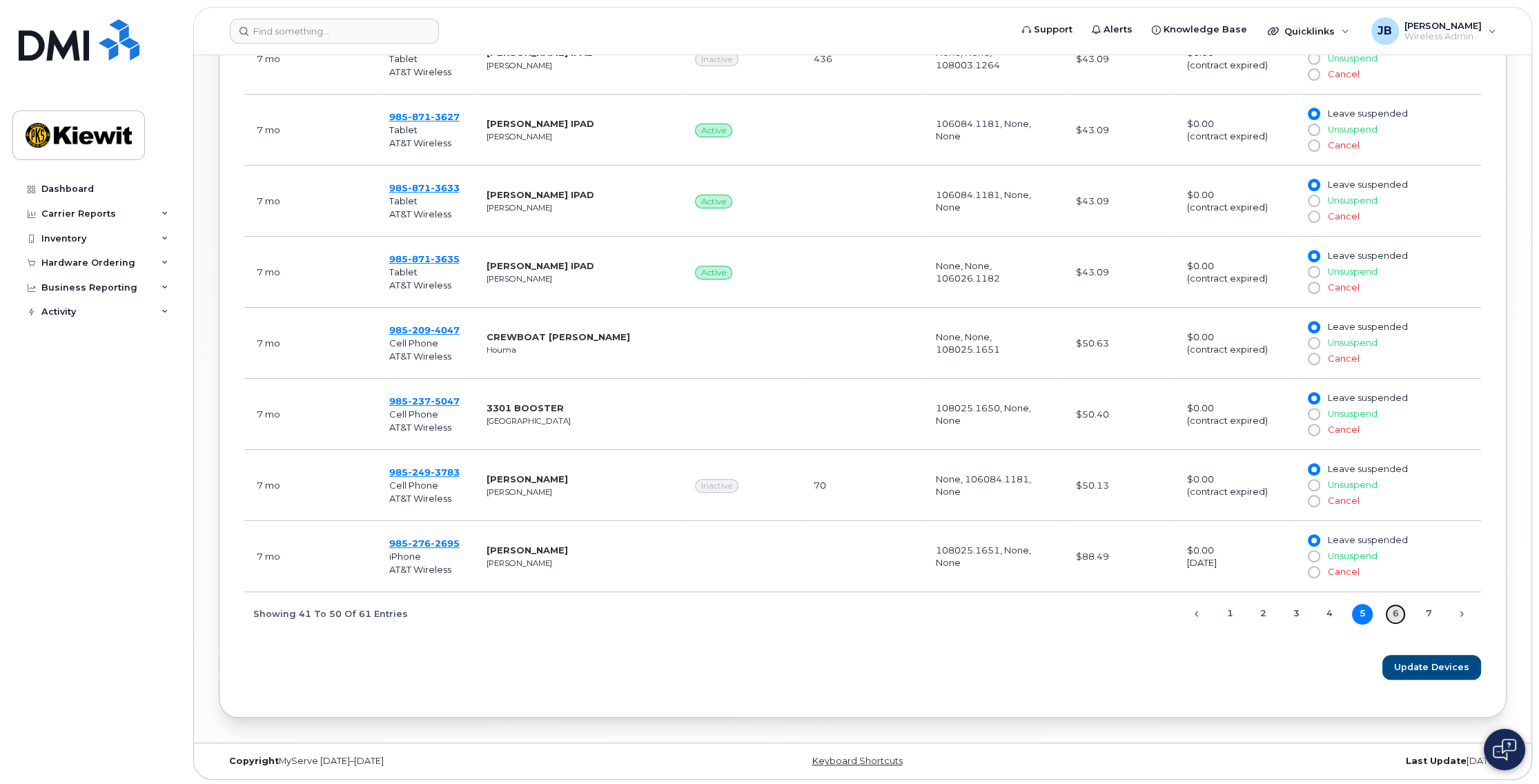
click at [1397, 608] on link "6" at bounding box center [1395, 614] width 21 height 21
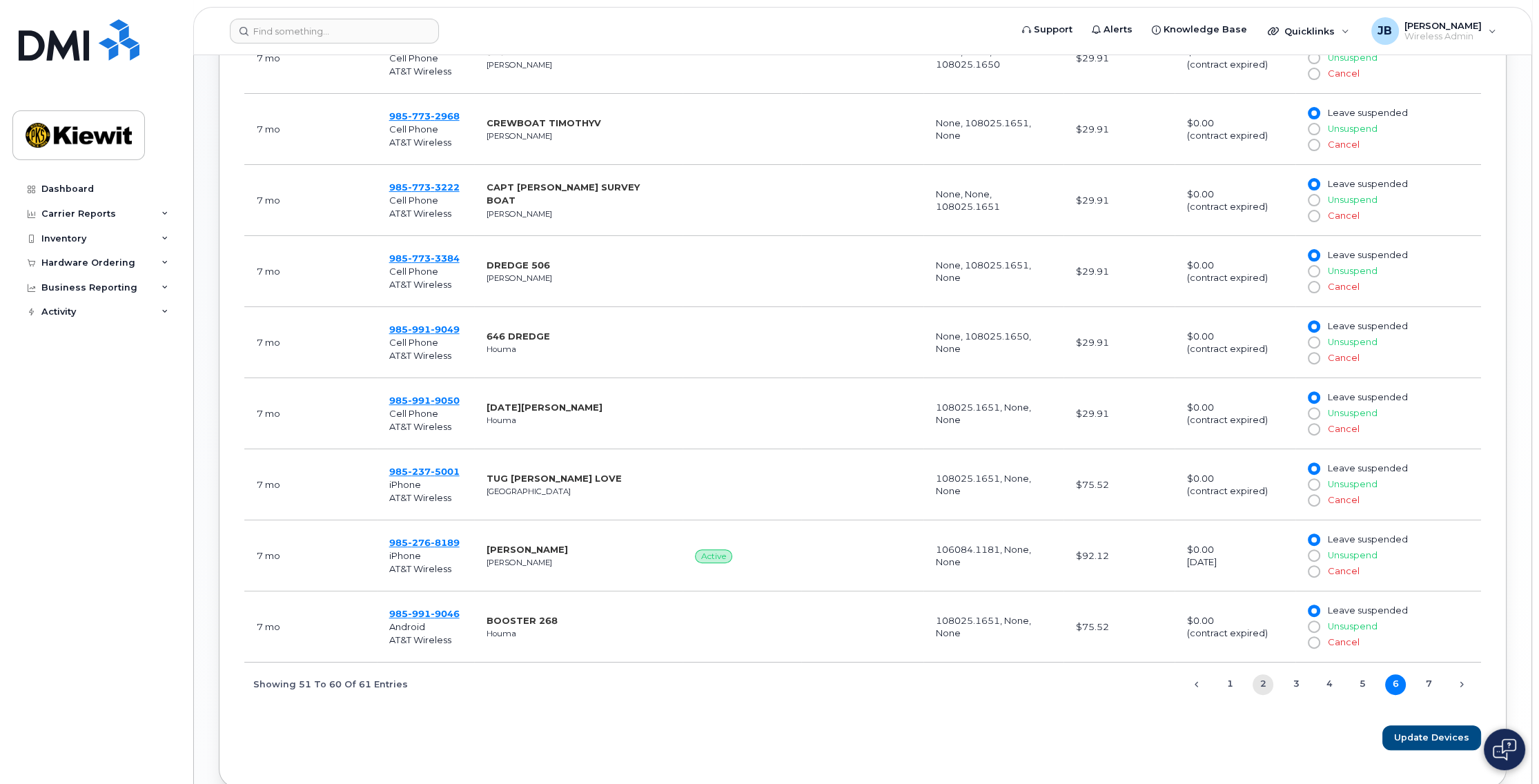
scroll to position [758, 0]
click at [1226, 679] on link "1" at bounding box center [1229, 683] width 21 height 21
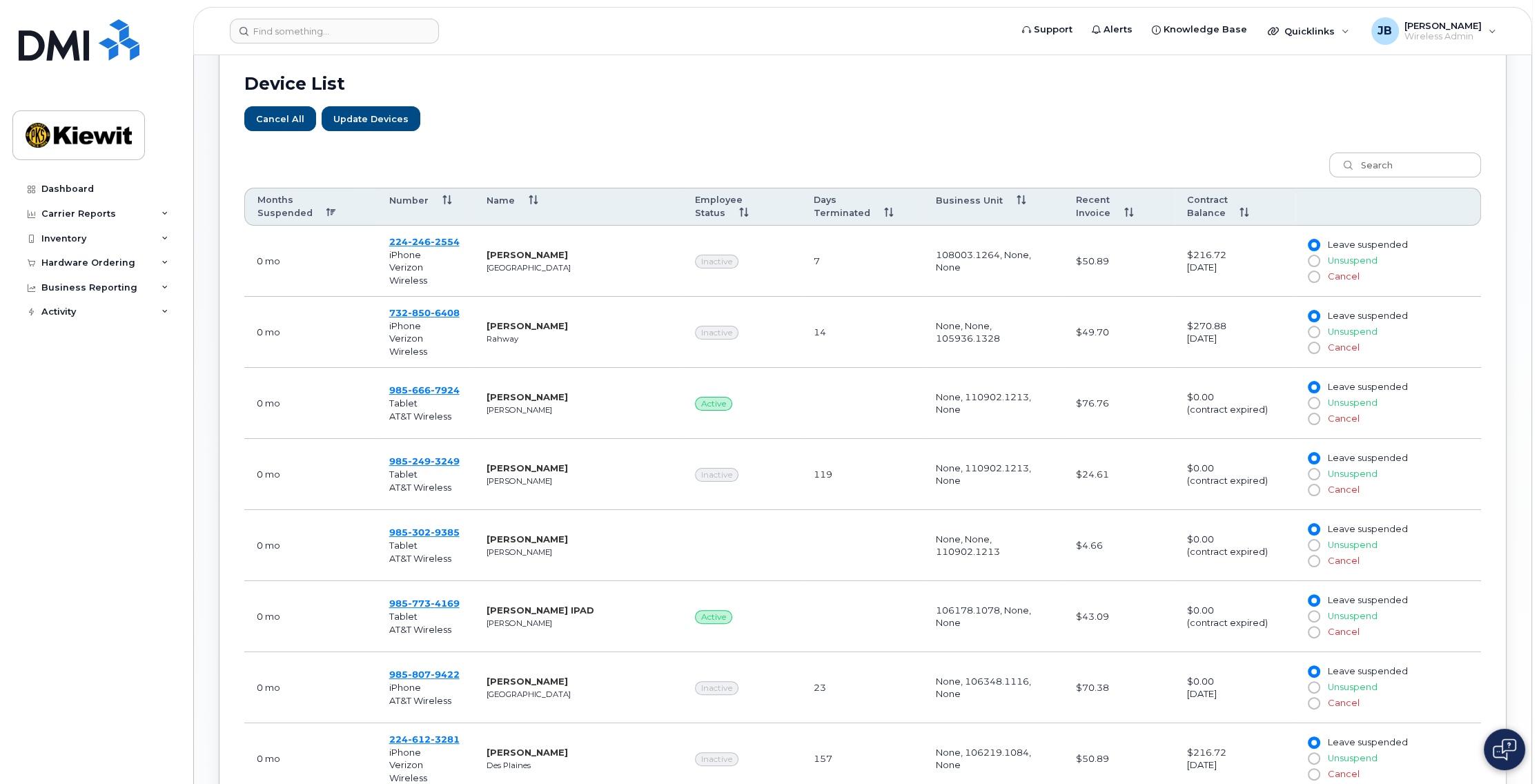
scroll to position [483, 0]
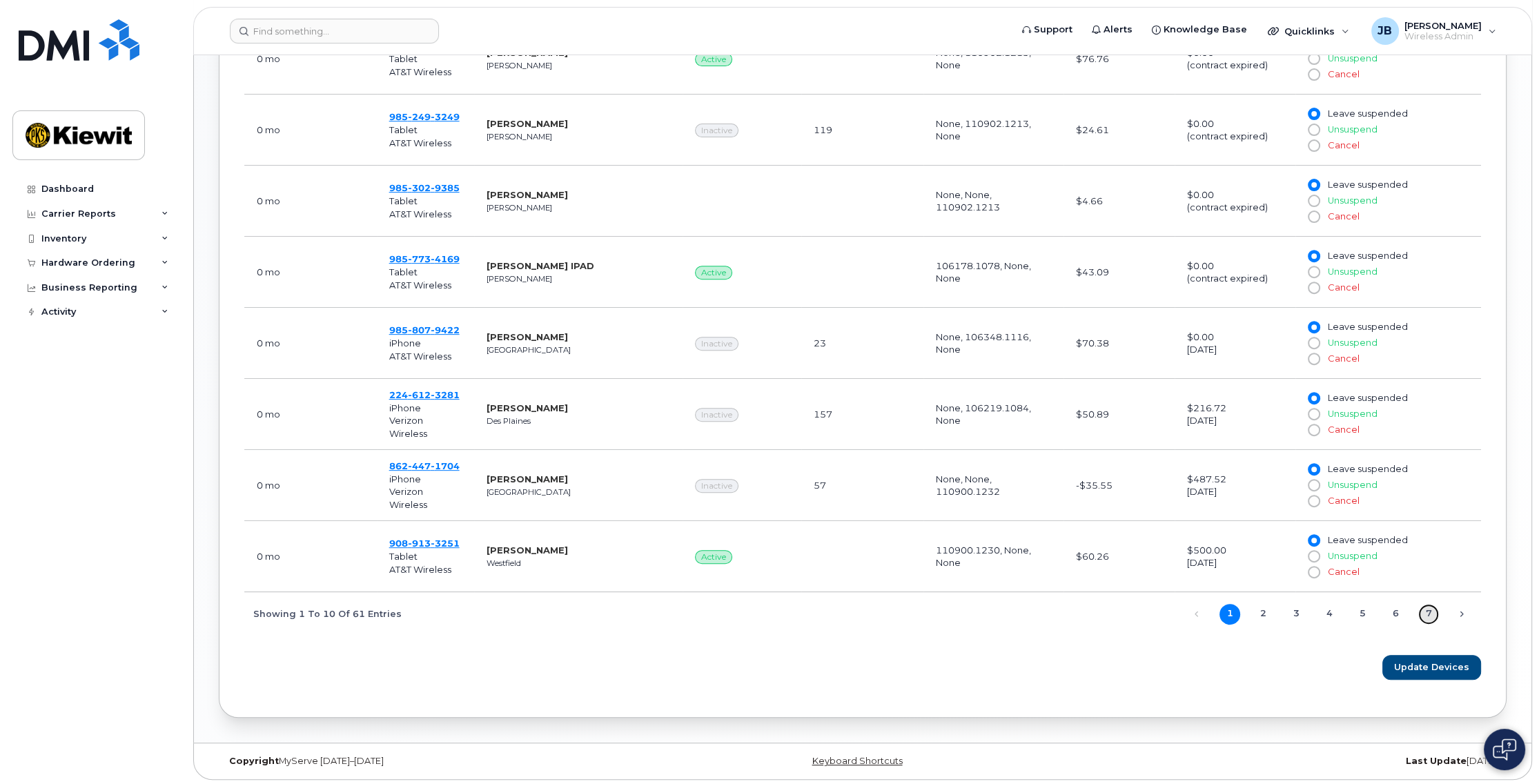
click at [1429, 609] on link "7" at bounding box center [1428, 614] width 21 height 21
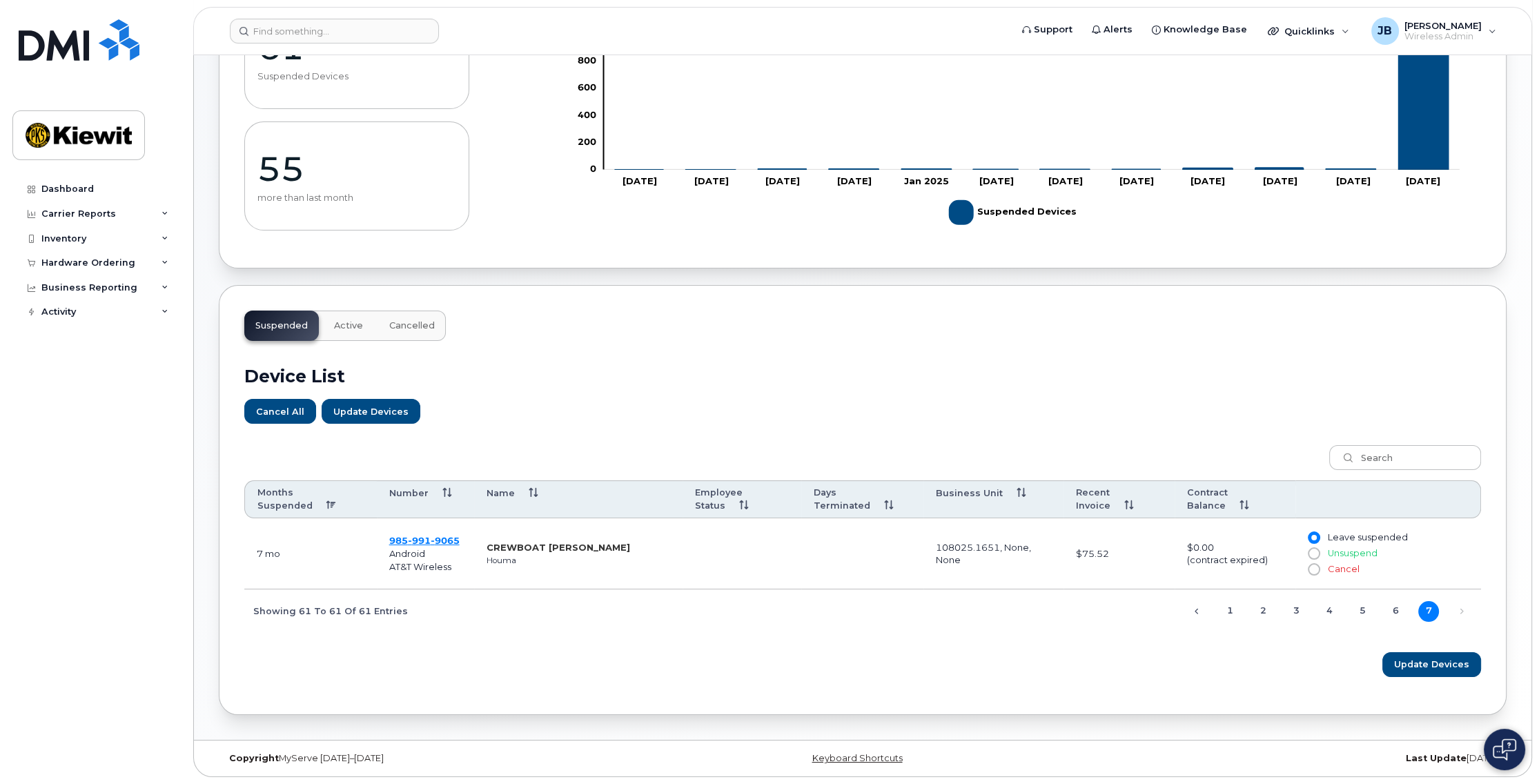
scroll to position [189, 0]
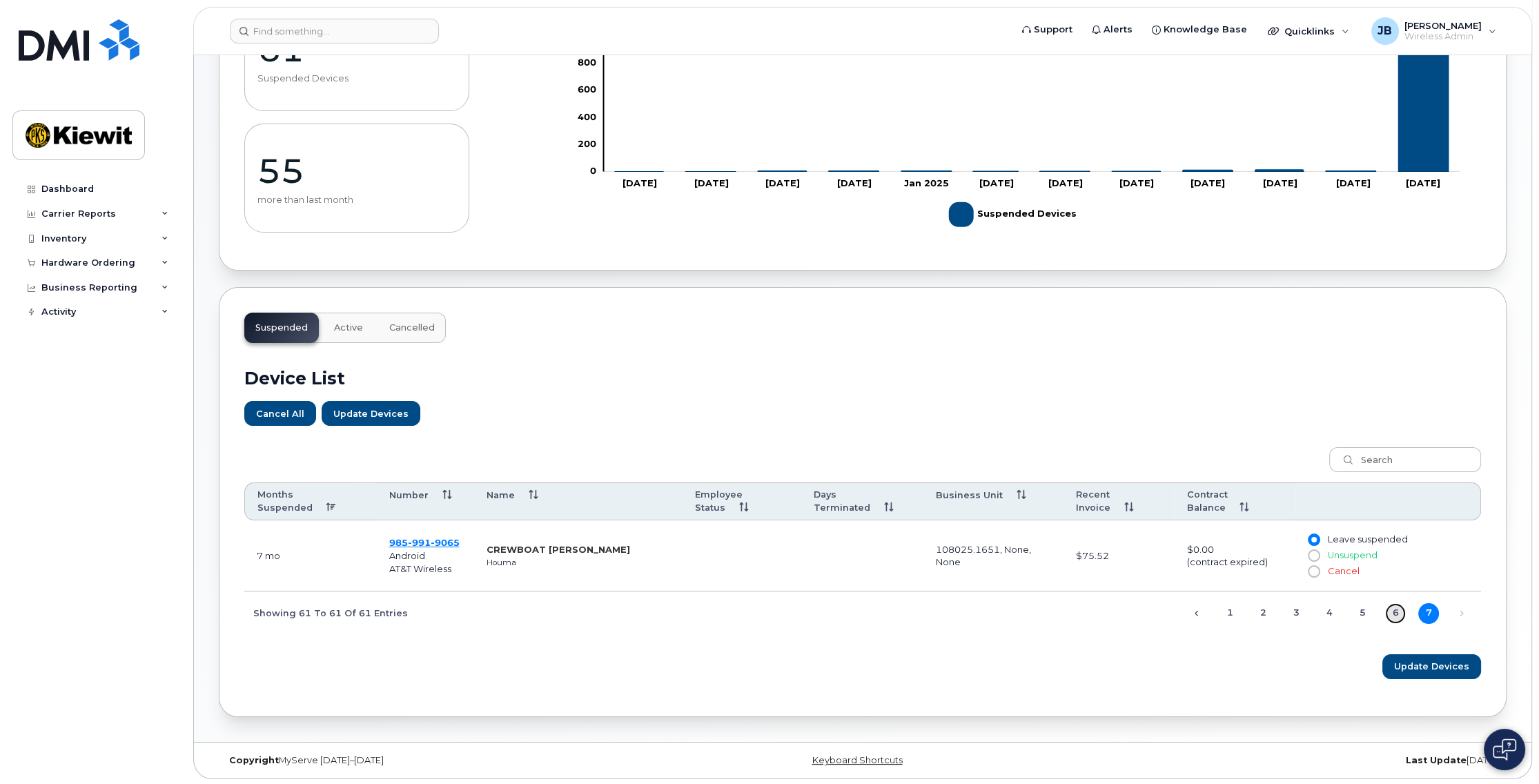
click at [1398, 612] on link "6" at bounding box center [1395, 613] width 21 height 21
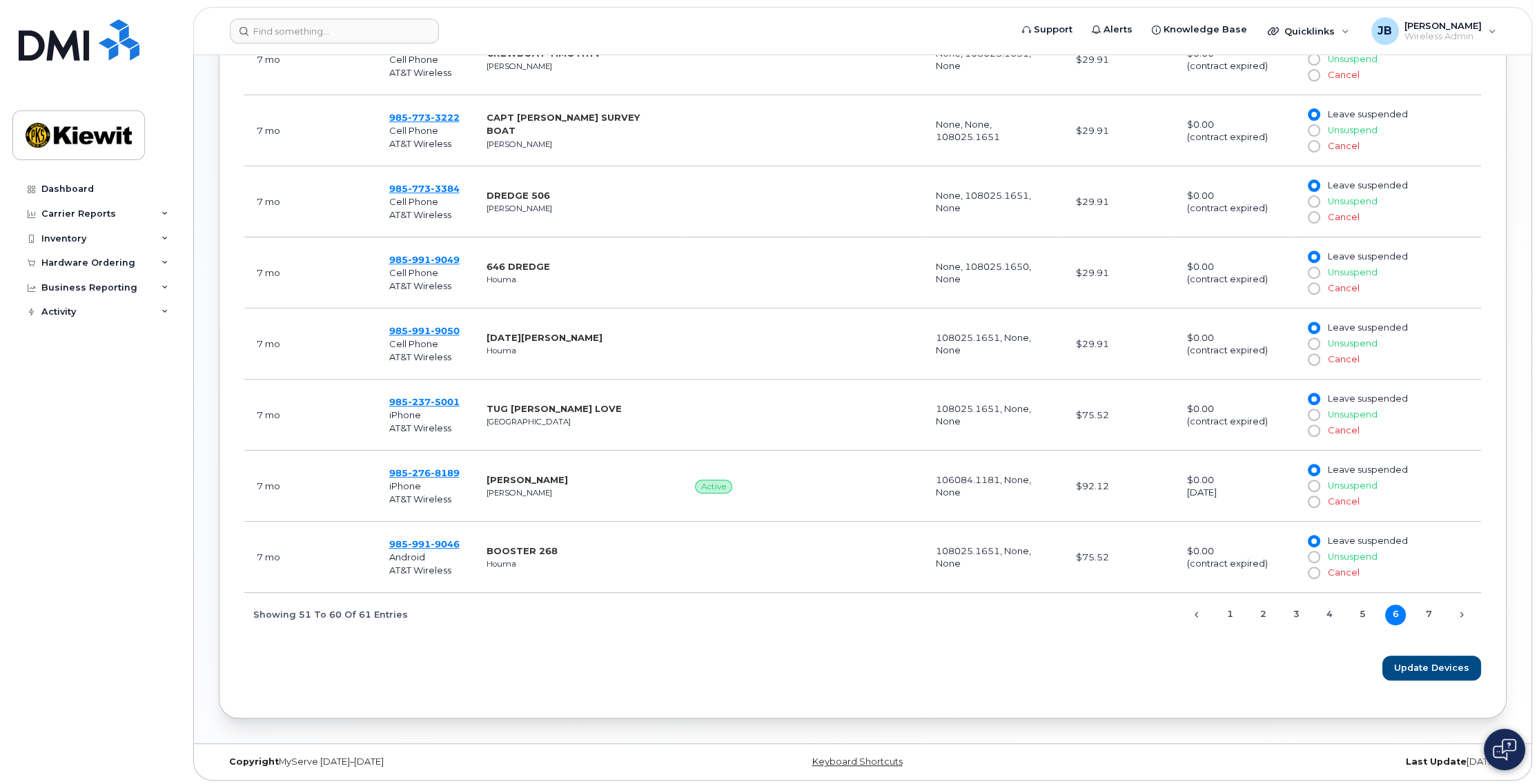
scroll to position [828, 0]
